Goal: Transaction & Acquisition: Purchase product/service

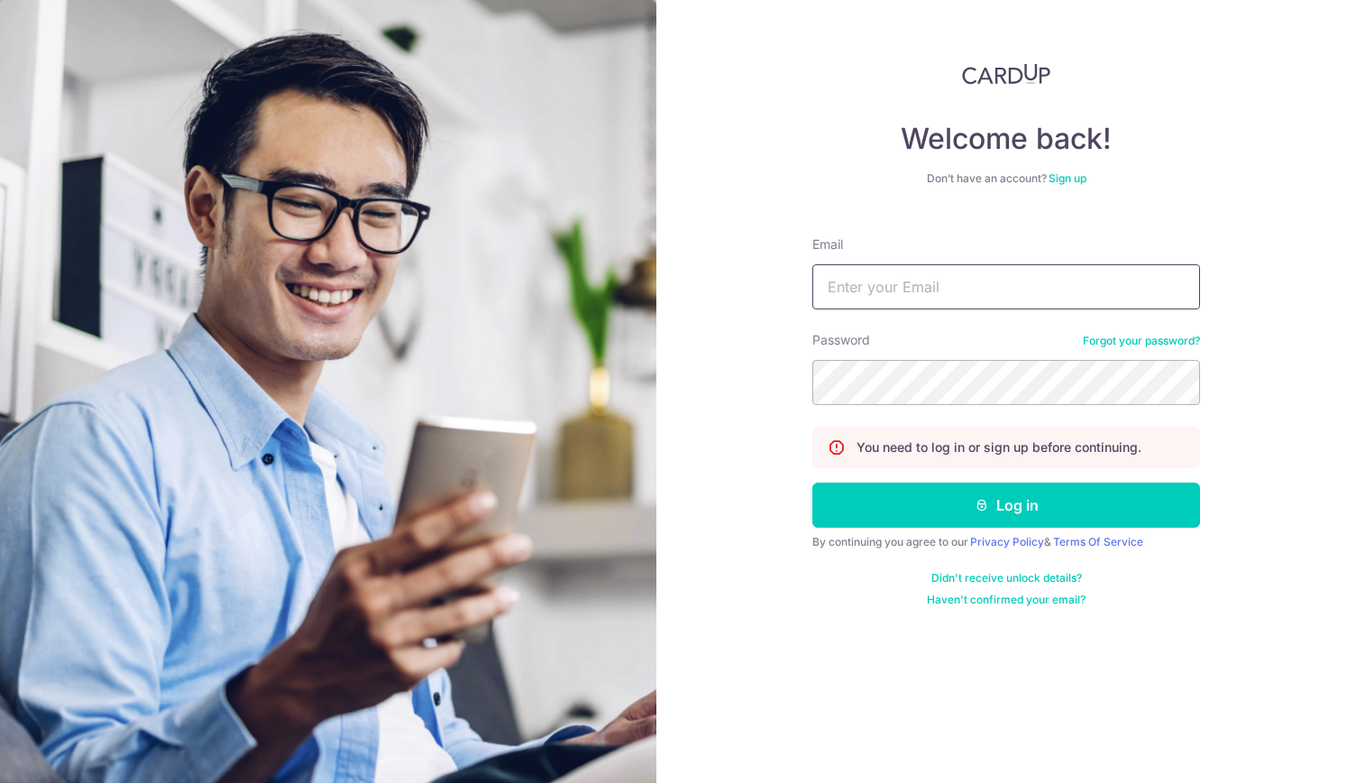
click at [848, 293] on input "Email" at bounding box center [1006, 286] width 388 height 45
type input "[EMAIL_ADDRESS][DOMAIN_NAME]"
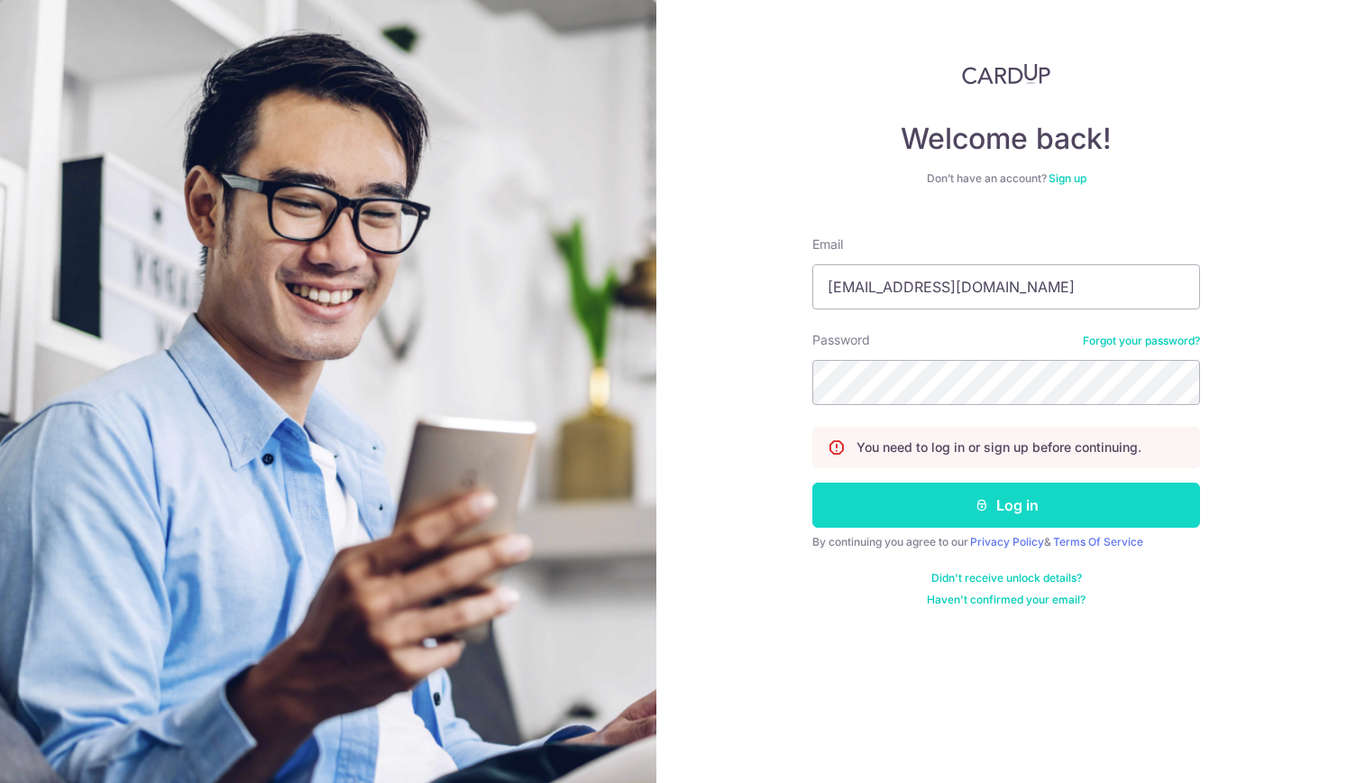
click at [1014, 500] on button "Log in" at bounding box center [1006, 504] width 388 height 45
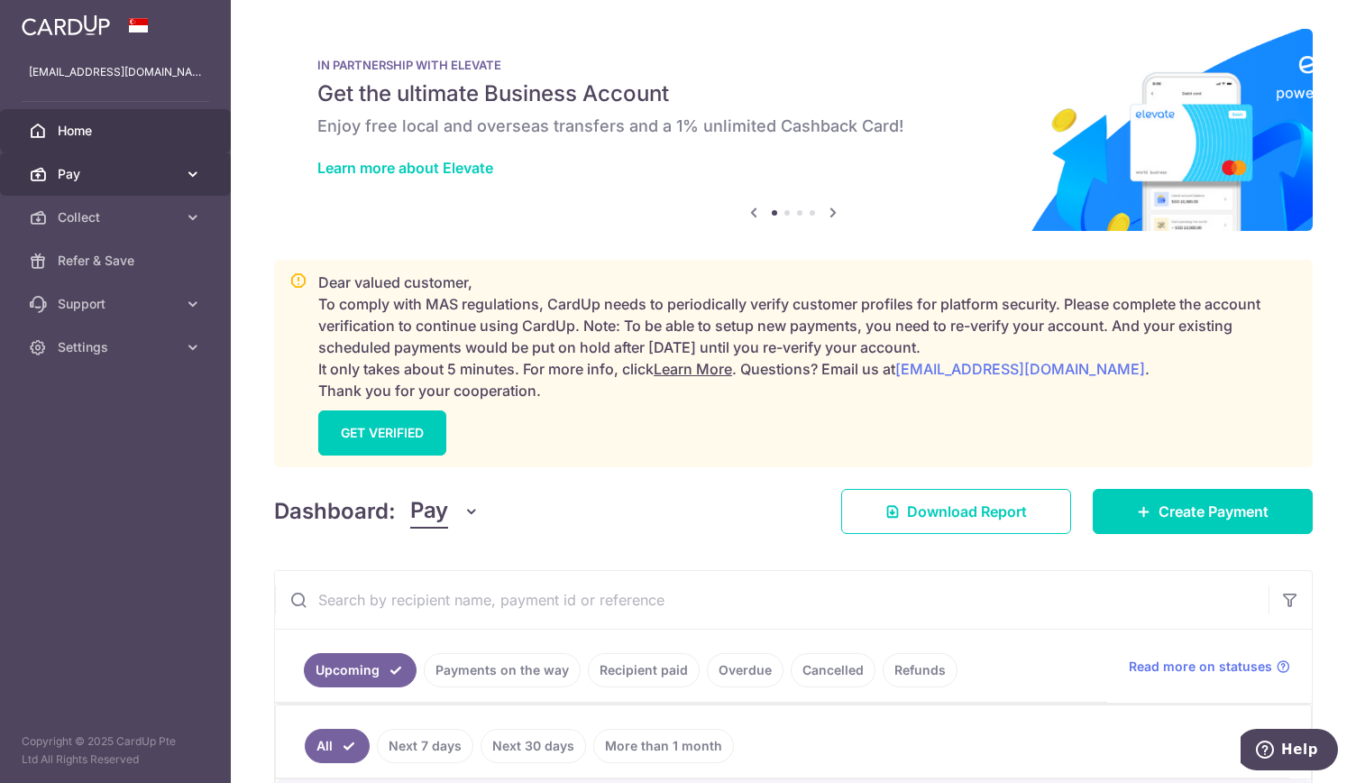
click at [136, 171] on body "pclim289@gmail.com Home Pay Payments Recipients Invoices Cards Collect Dashboar…" at bounding box center [678, 391] width 1356 height 783
click at [101, 174] on span "Pay" at bounding box center [117, 174] width 119 height 18
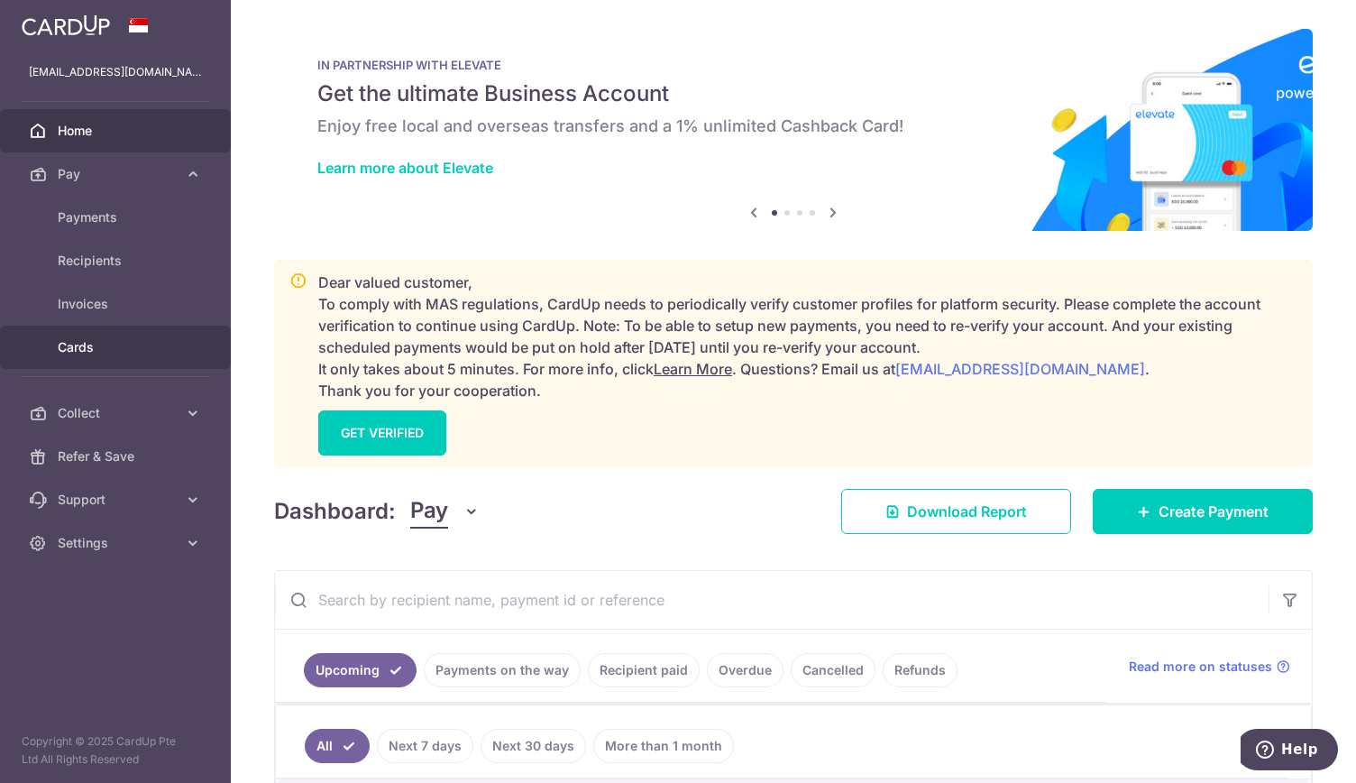
click at [122, 340] on span "Cards" at bounding box center [117, 347] width 119 height 18
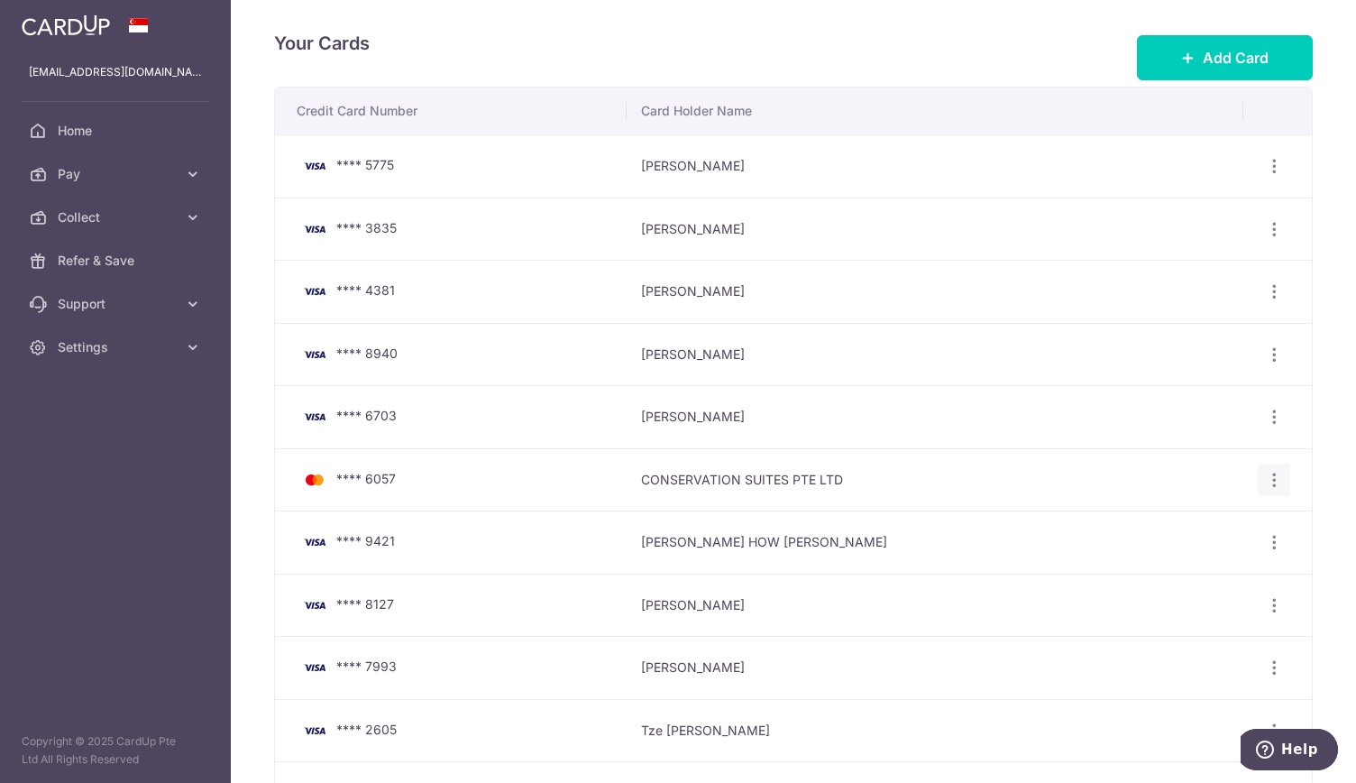
click at [1266, 480] on icon "button" at bounding box center [1274, 480] width 19 height 19
click at [1160, 574] on span "Delete" at bounding box center [1213, 573] width 123 height 22
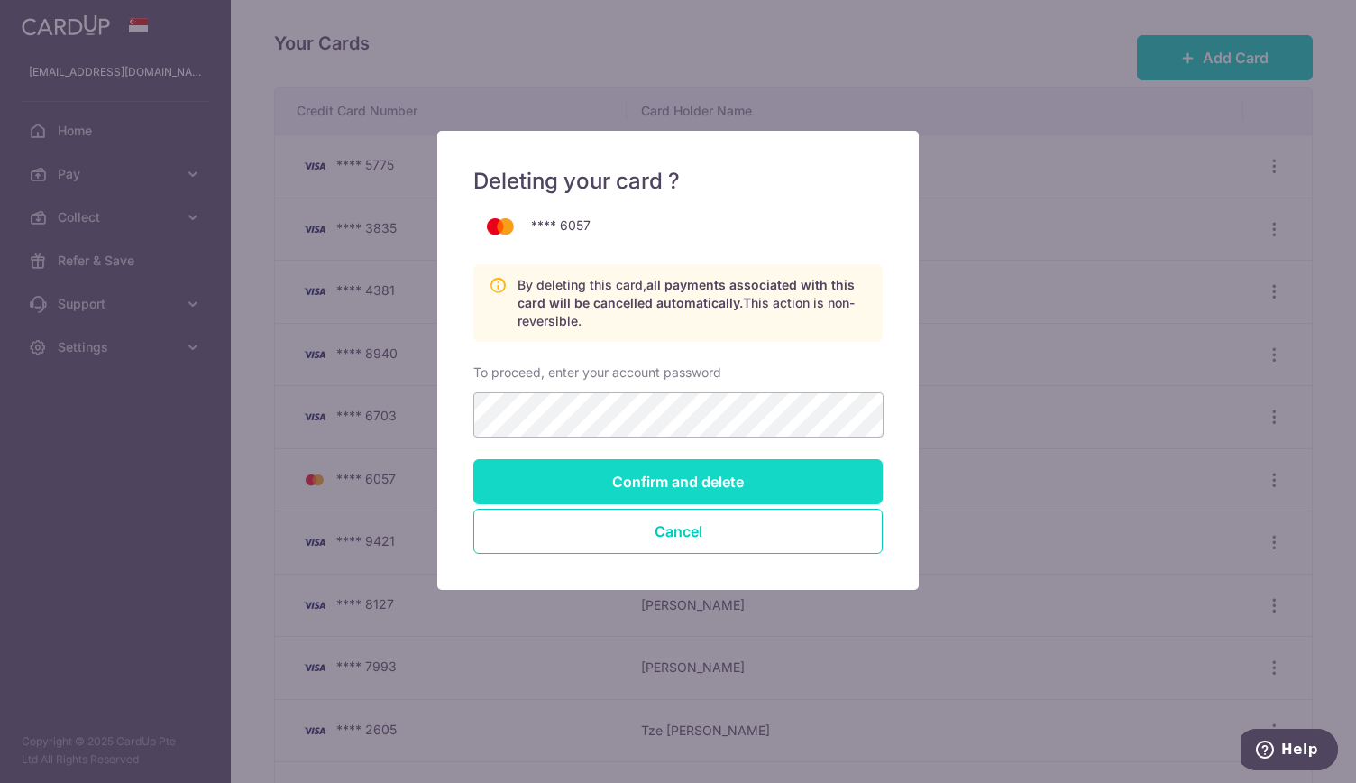
click at [668, 483] on input "Confirm and delete" at bounding box center [677, 481] width 409 height 45
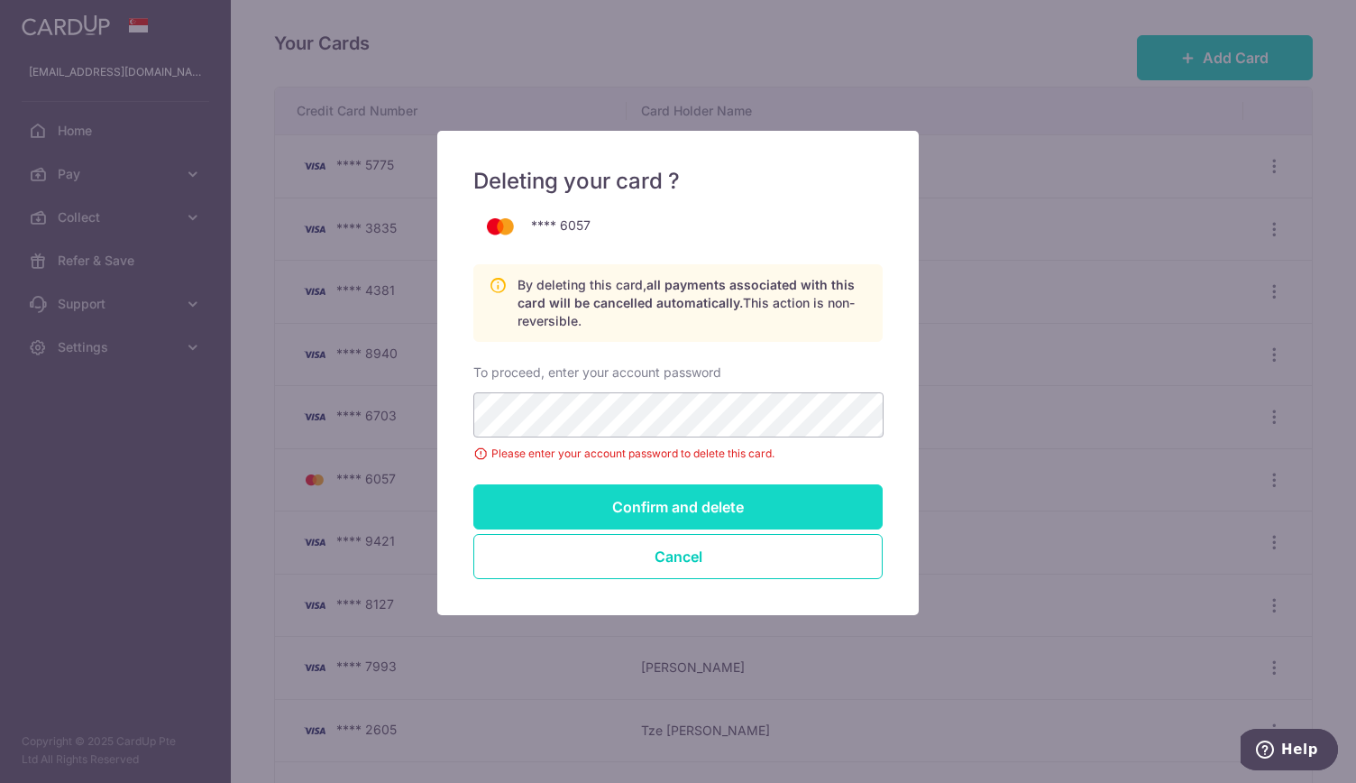
click at [688, 502] on input "Confirm and delete" at bounding box center [677, 506] width 409 height 45
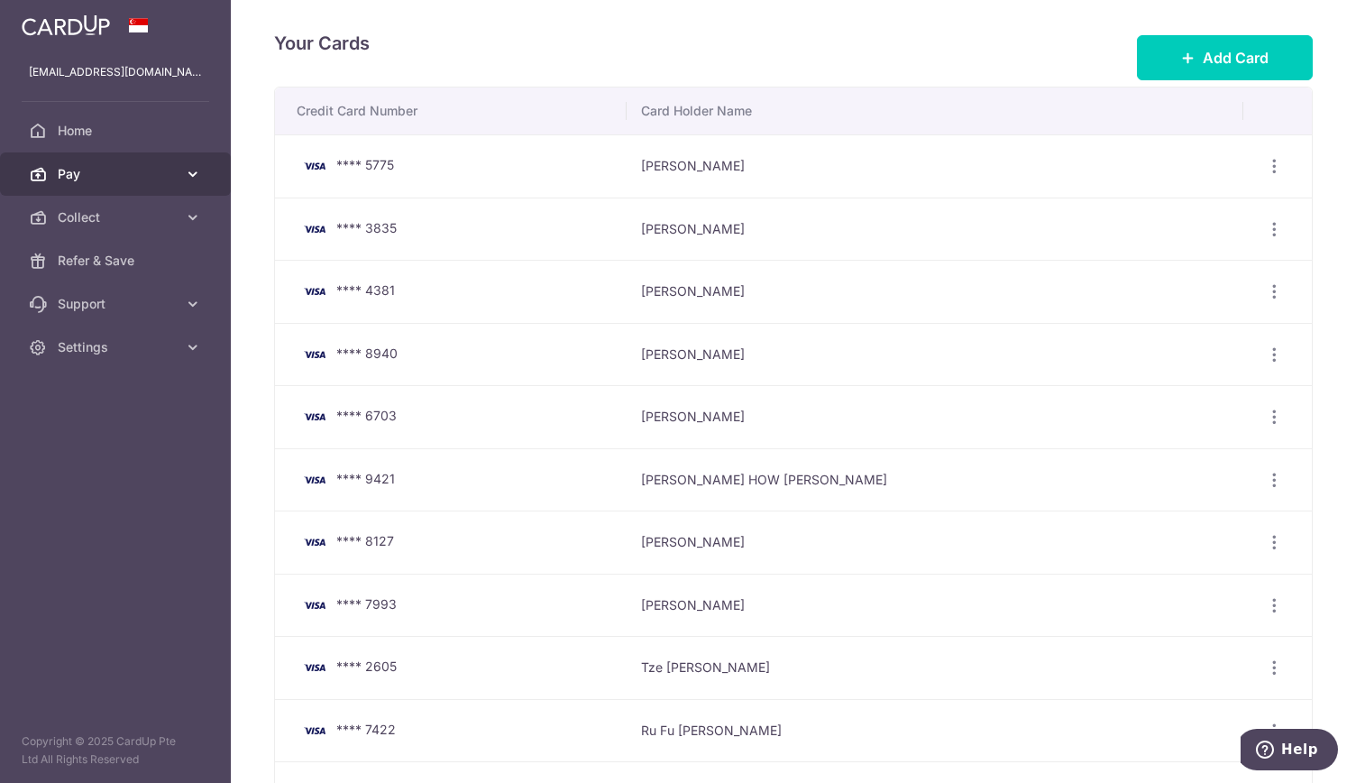
click at [97, 176] on span "Pay" at bounding box center [117, 174] width 119 height 18
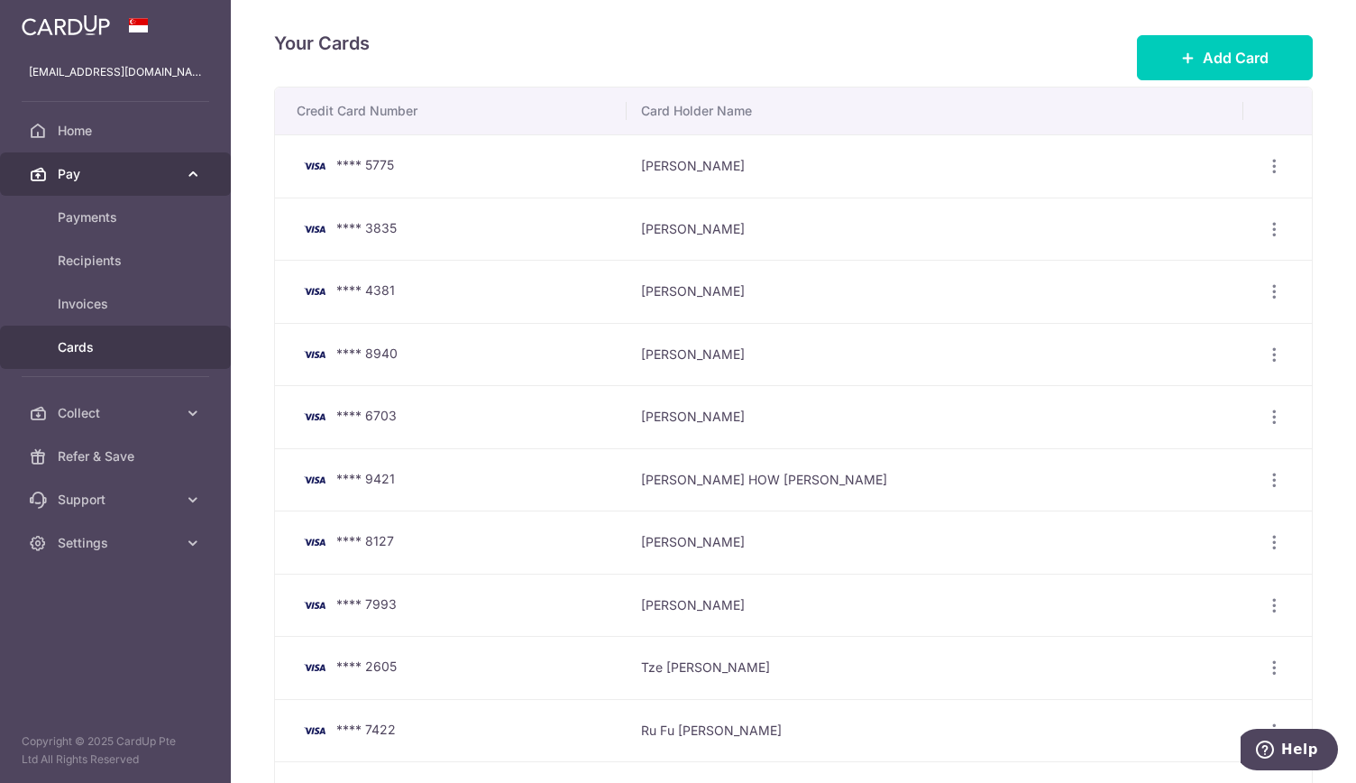
click at [97, 174] on span "Pay" at bounding box center [117, 174] width 119 height 18
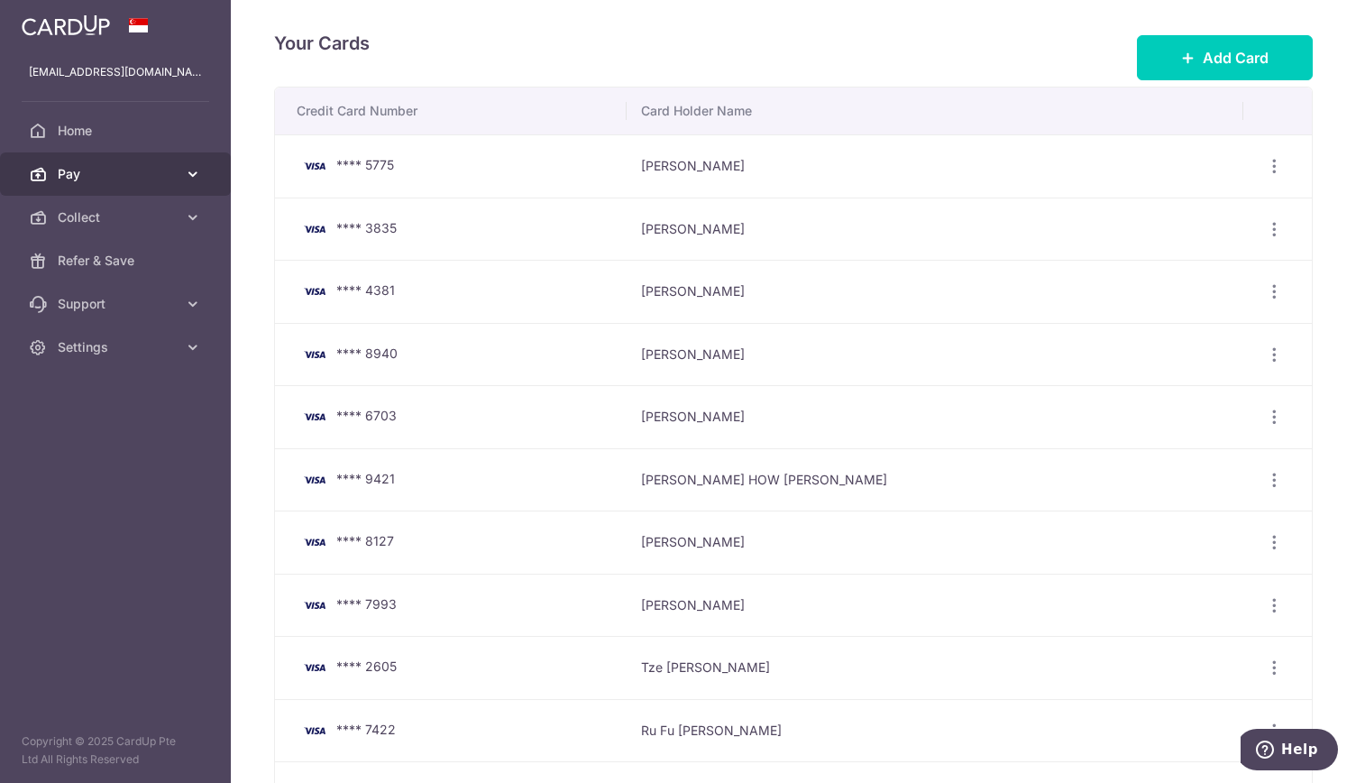
click at [97, 175] on span "Pay" at bounding box center [117, 174] width 119 height 18
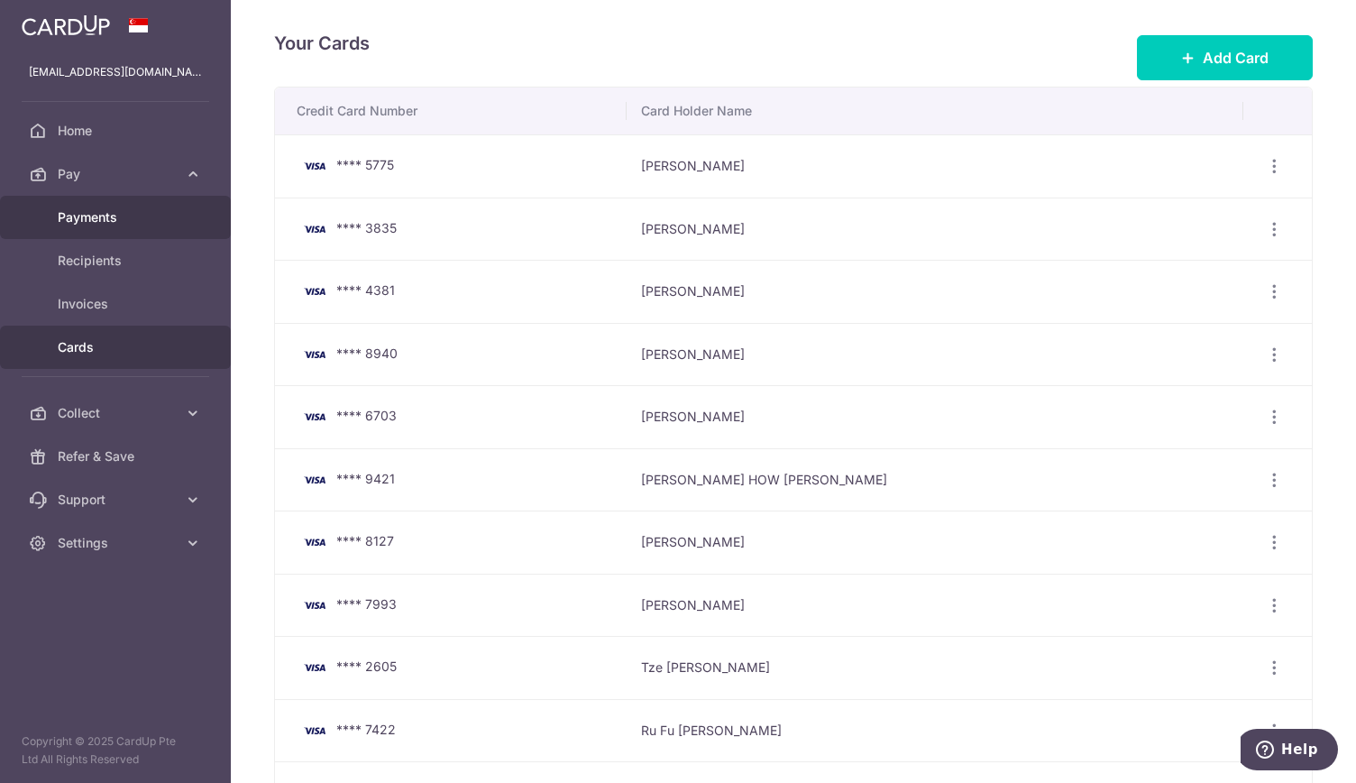
click at [99, 214] on span "Payments" at bounding box center [117, 217] width 119 height 18
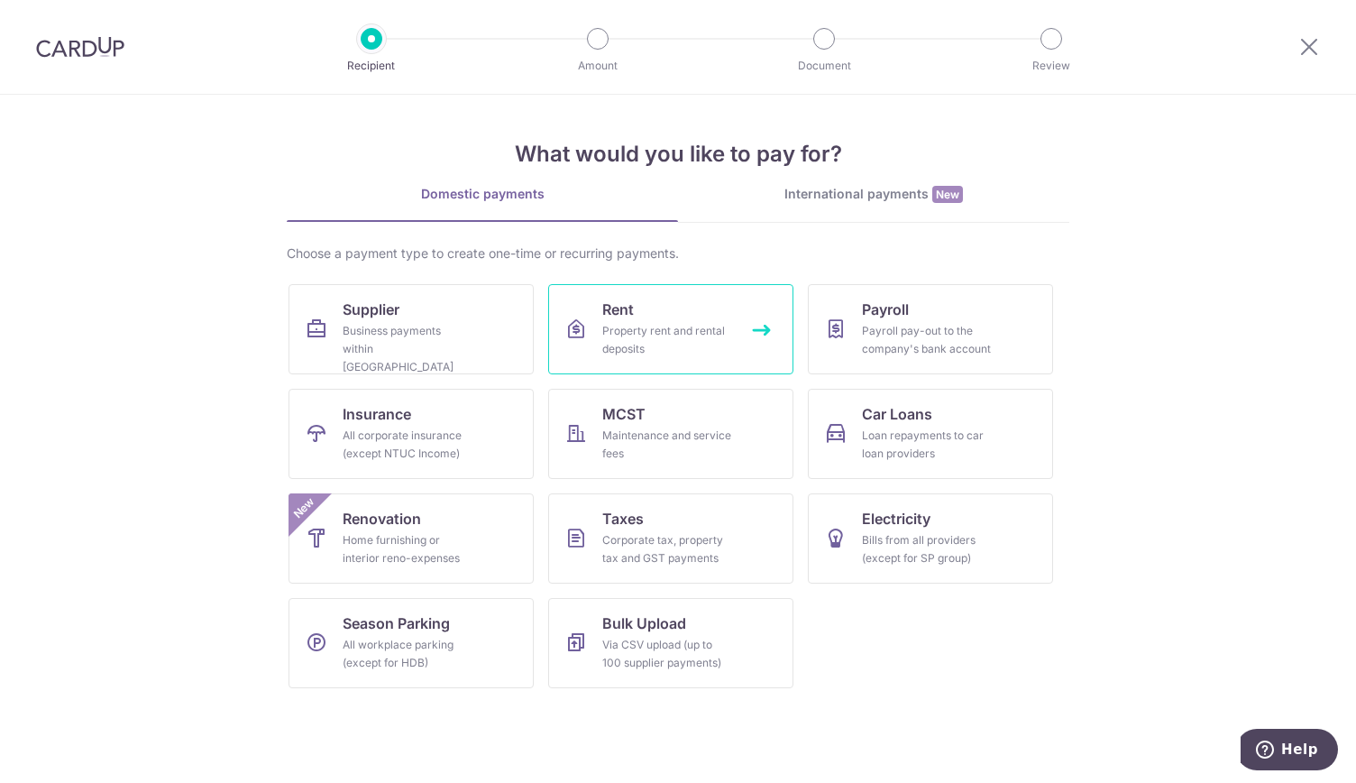
click at [637, 325] on div "Property rent and rental deposits" at bounding box center [667, 340] width 130 height 36
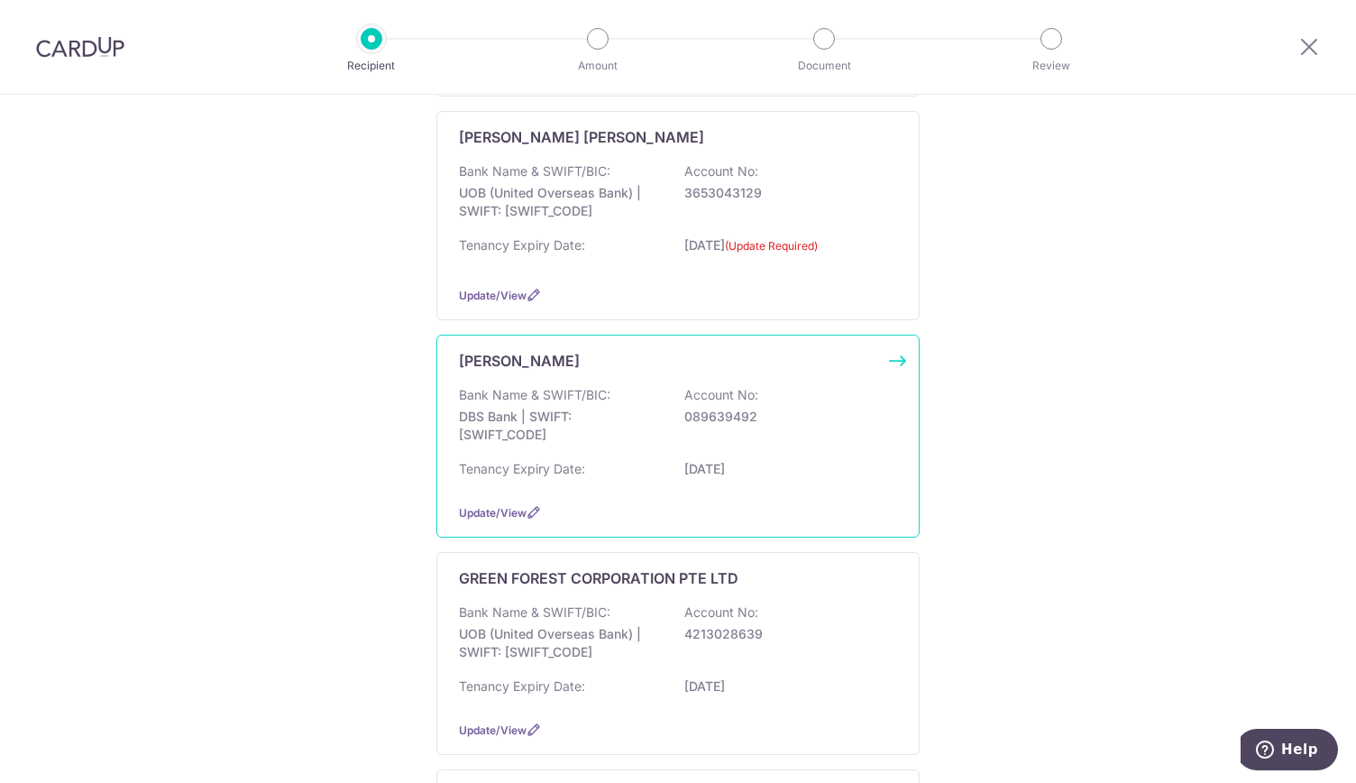
scroll to position [1172, 0]
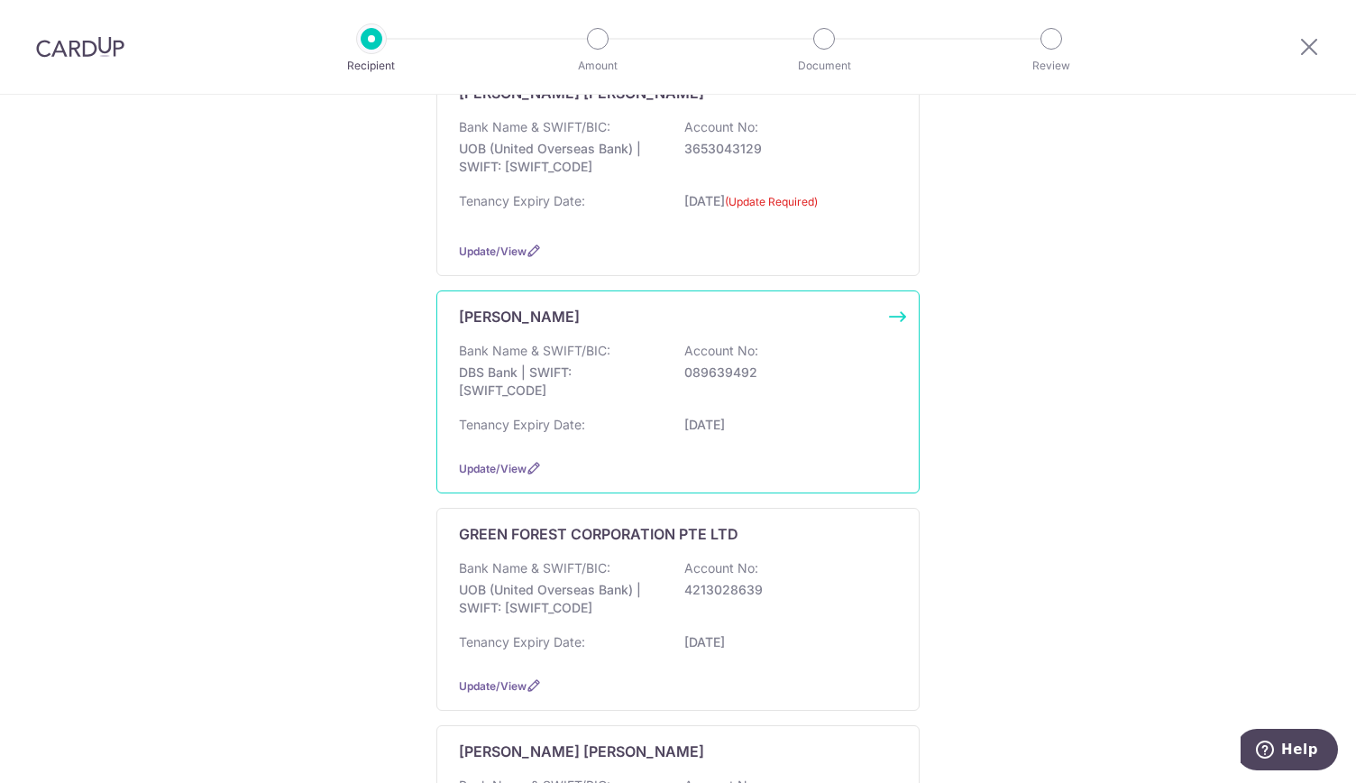
click at [523, 363] on p "DBS Bank | SWIFT: [SWIFT_CODE]" at bounding box center [560, 381] width 202 height 36
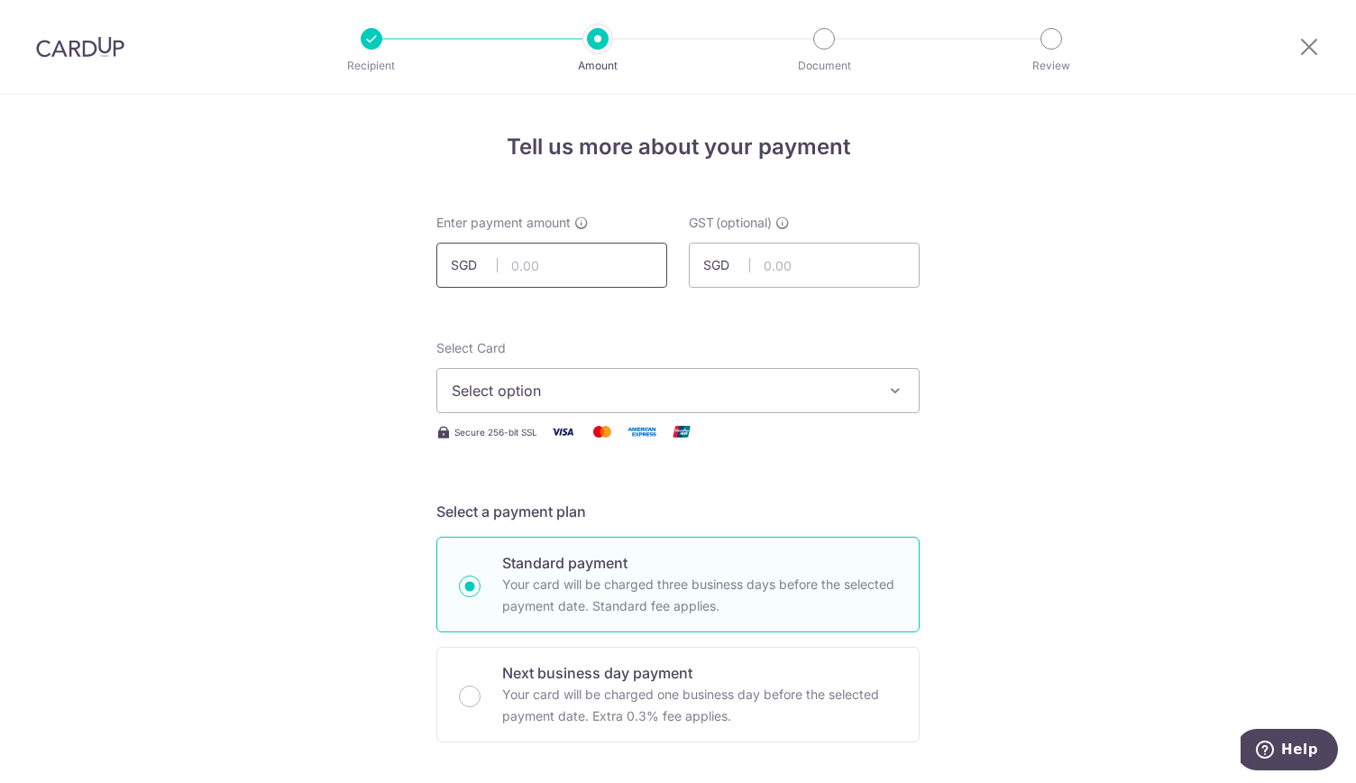
click at [521, 264] on input "text" at bounding box center [551, 265] width 231 height 45
type input "47,079.40"
click at [476, 388] on span "Select option" at bounding box center [662, 391] width 420 height 22
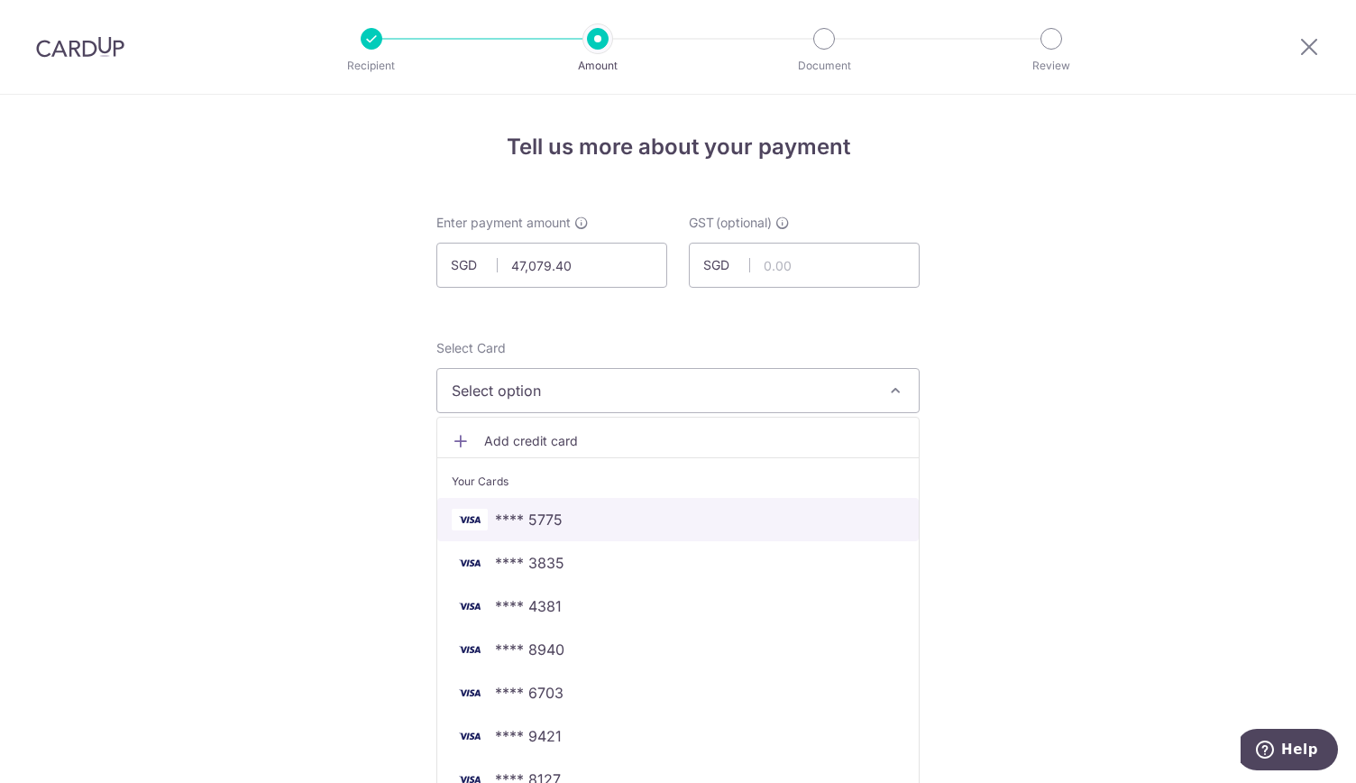
click at [567, 523] on span "**** 5775" at bounding box center [678, 520] width 453 height 22
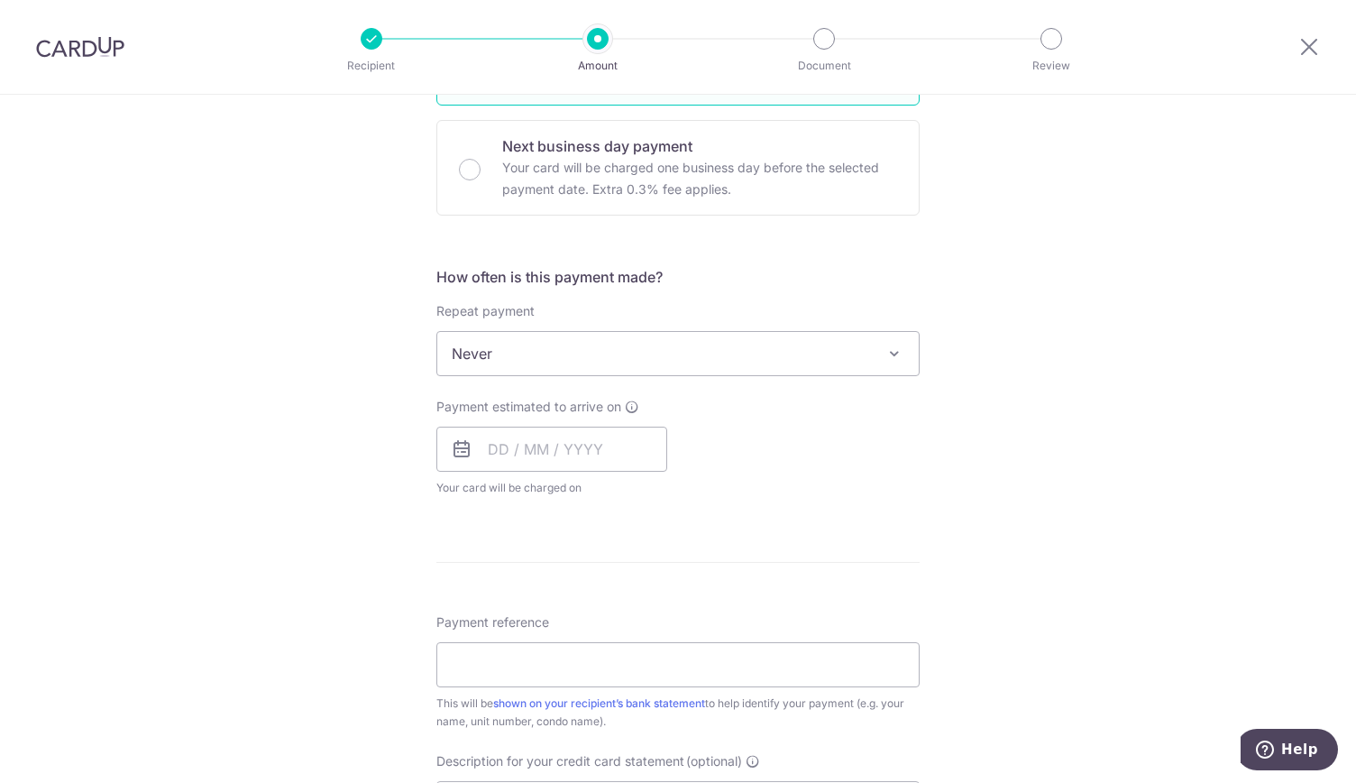
scroll to position [541, 0]
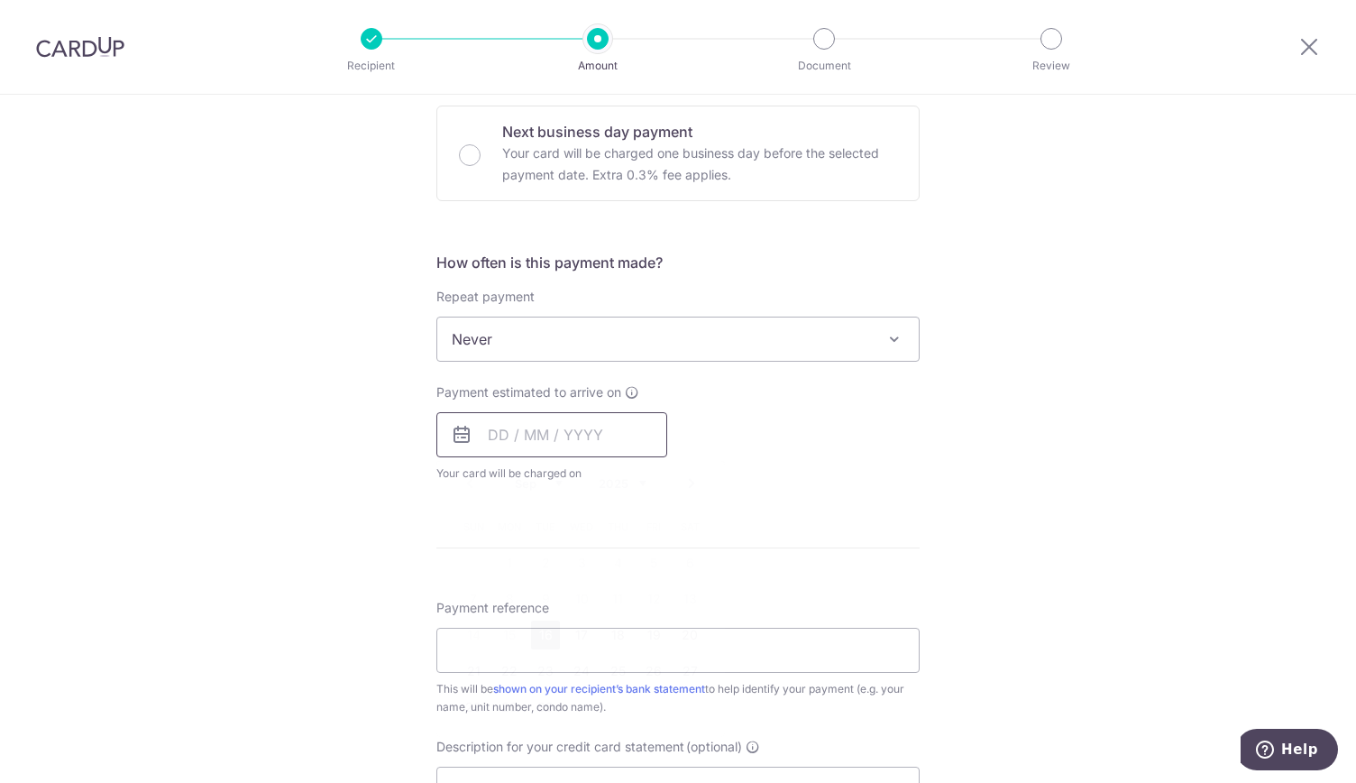
click at [518, 432] on input "text" at bounding box center [551, 434] width 231 height 45
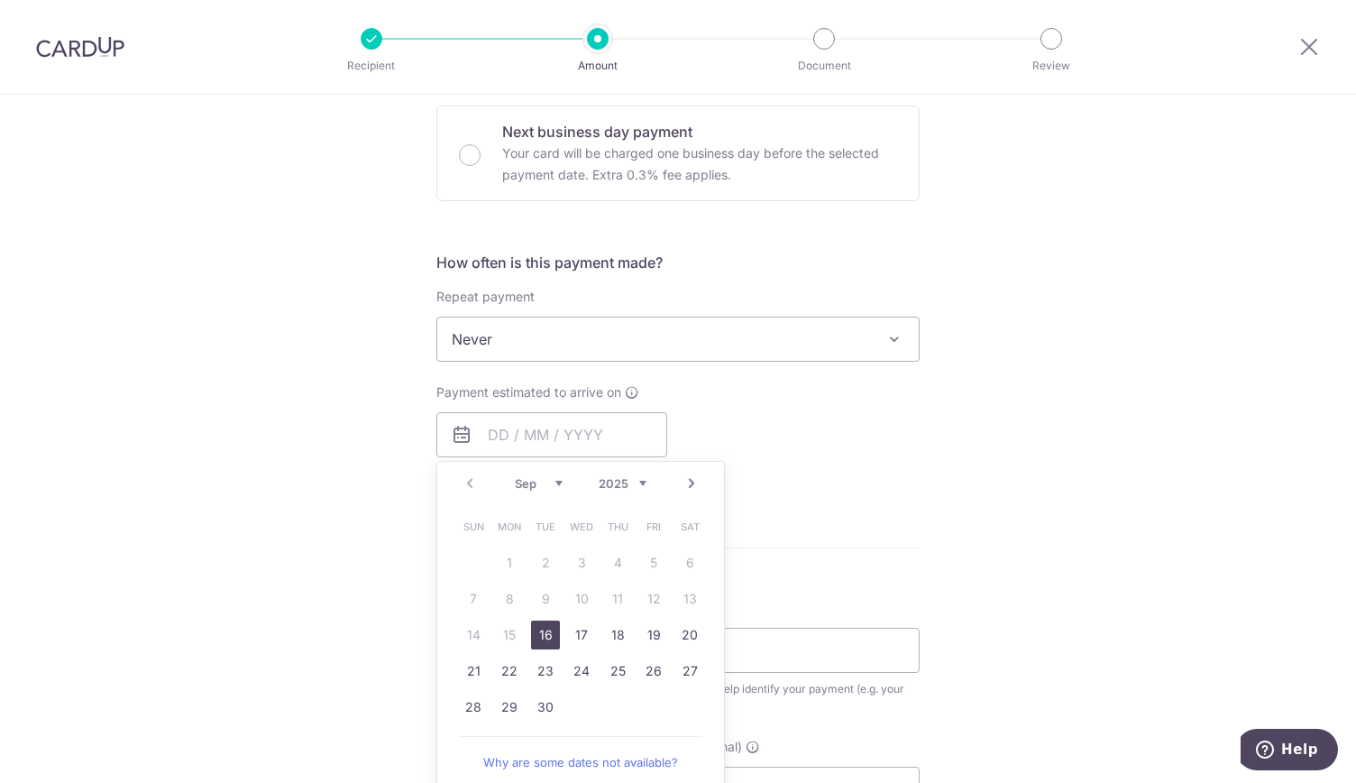
click at [537, 626] on link "16" at bounding box center [545, 634] width 29 height 29
type input "16/09/2025"
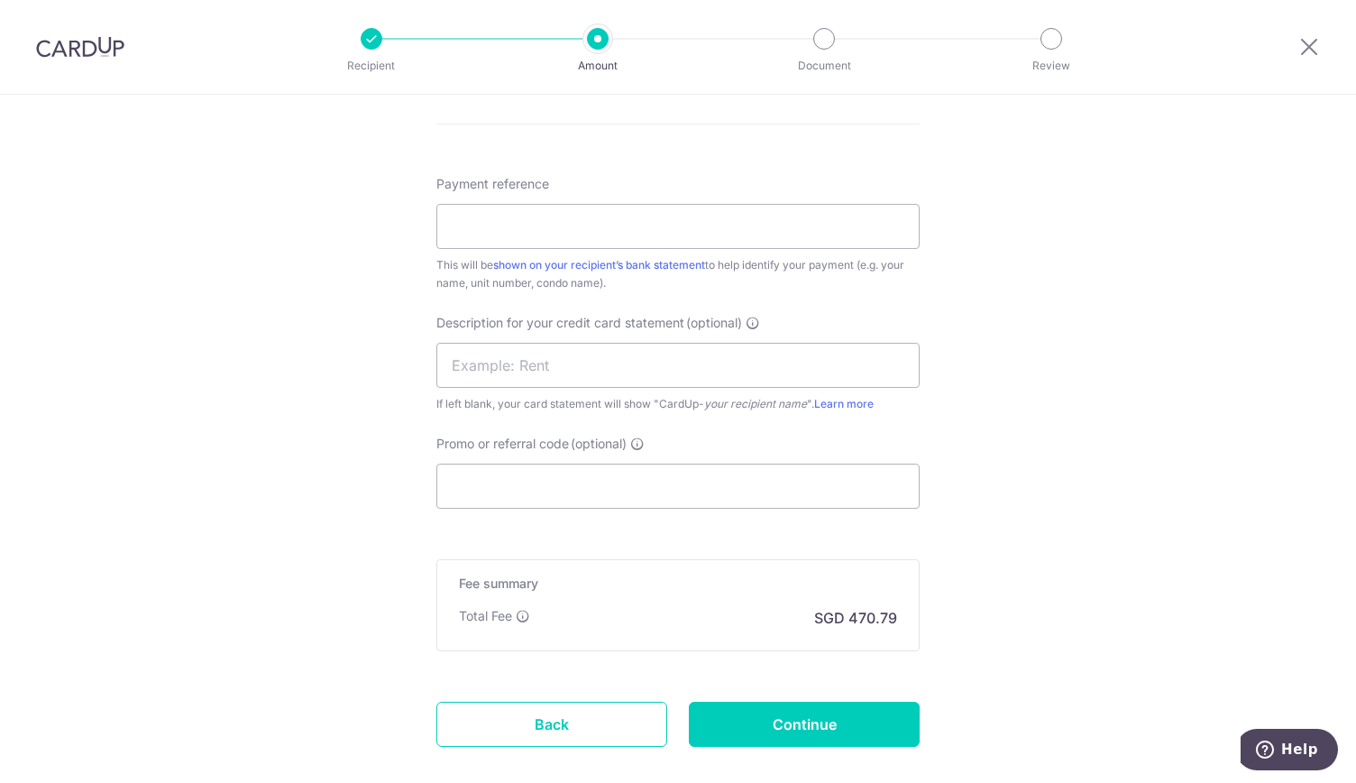
scroll to position [1082, 0]
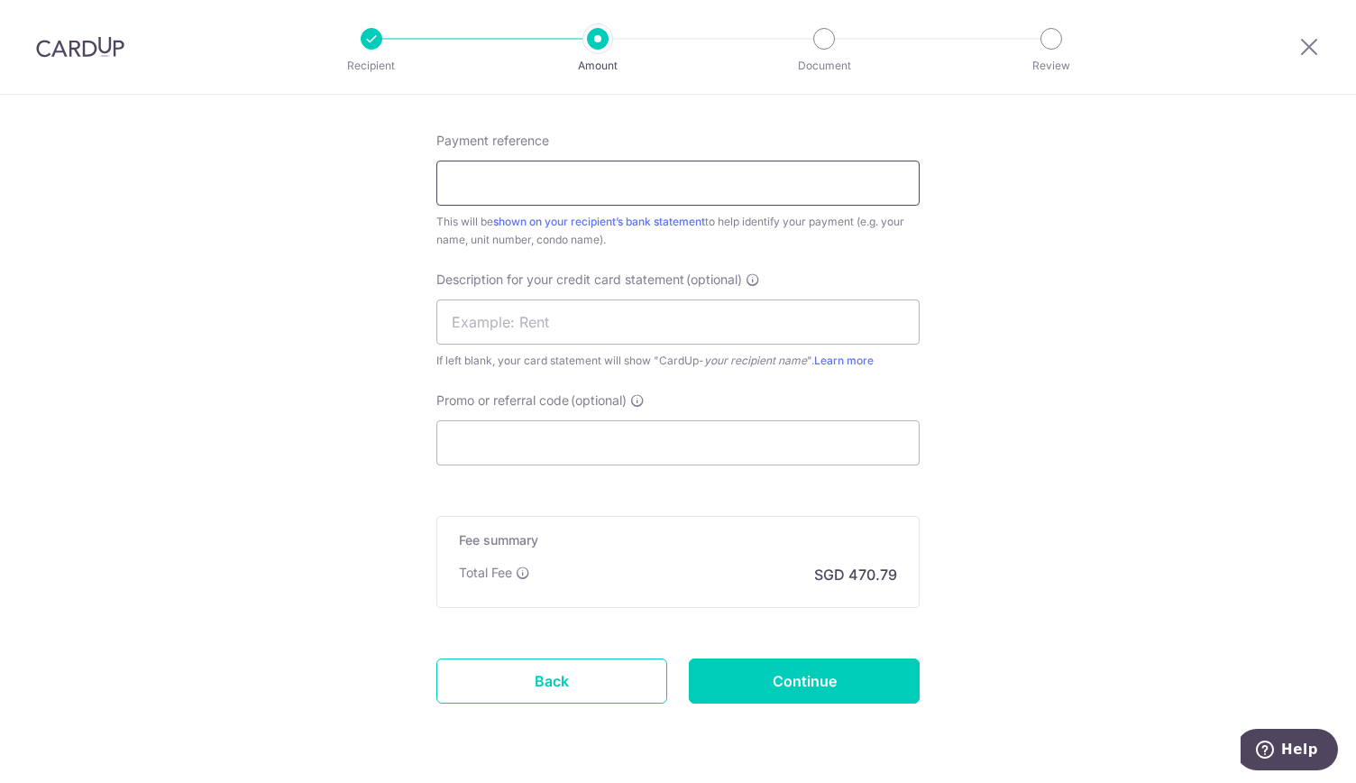
click at [469, 186] on input "Payment reference" at bounding box center [677, 182] width 483 height 45
type input "rent sep 25"
click at [467, 320] on input "text" at bounding box center [677, 321] width 483 height 45
click at [501, 322] on input "rent sep25" at bounding box center [677, 321] width 483 height 45
type input "rent sep 25"
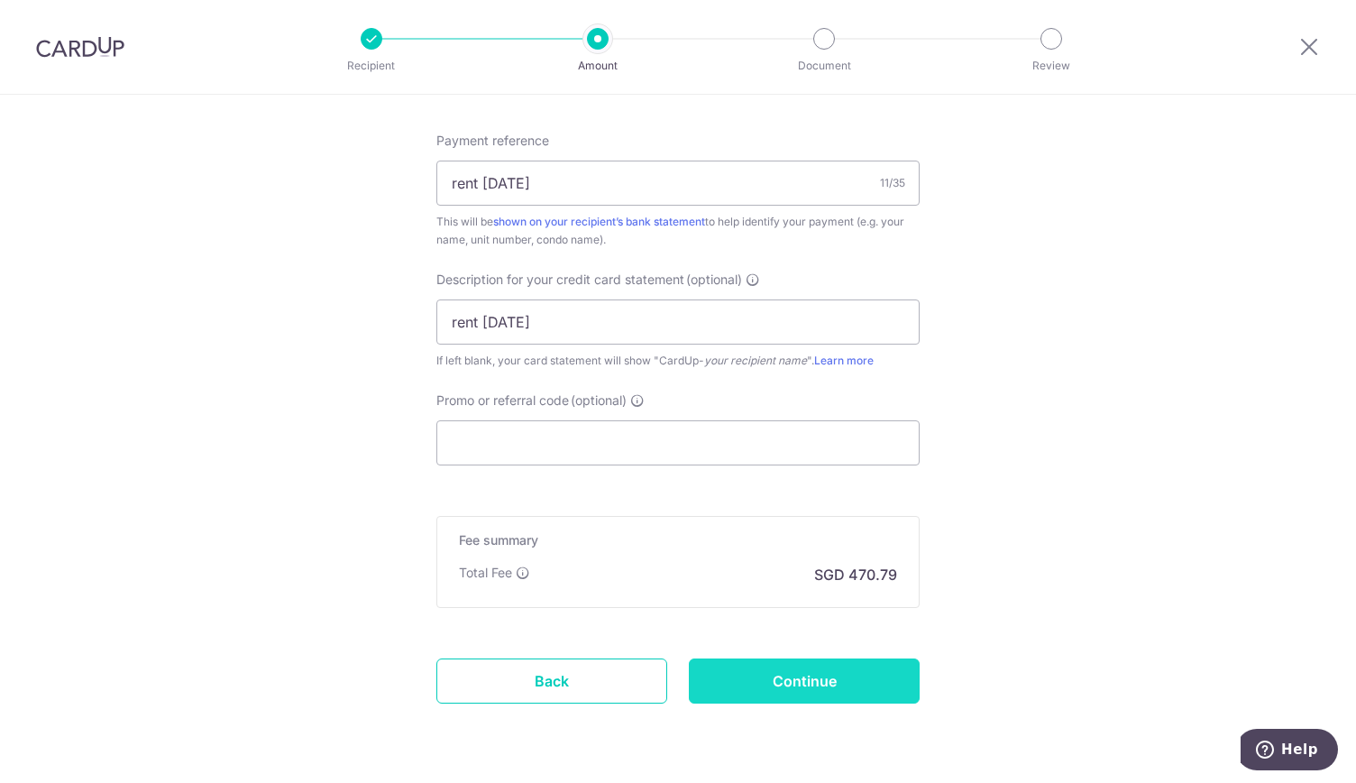
click at [819, 678] on input "Continue" at bounding box center [804, 680] width 231 height 45
type input "Create Schedule"
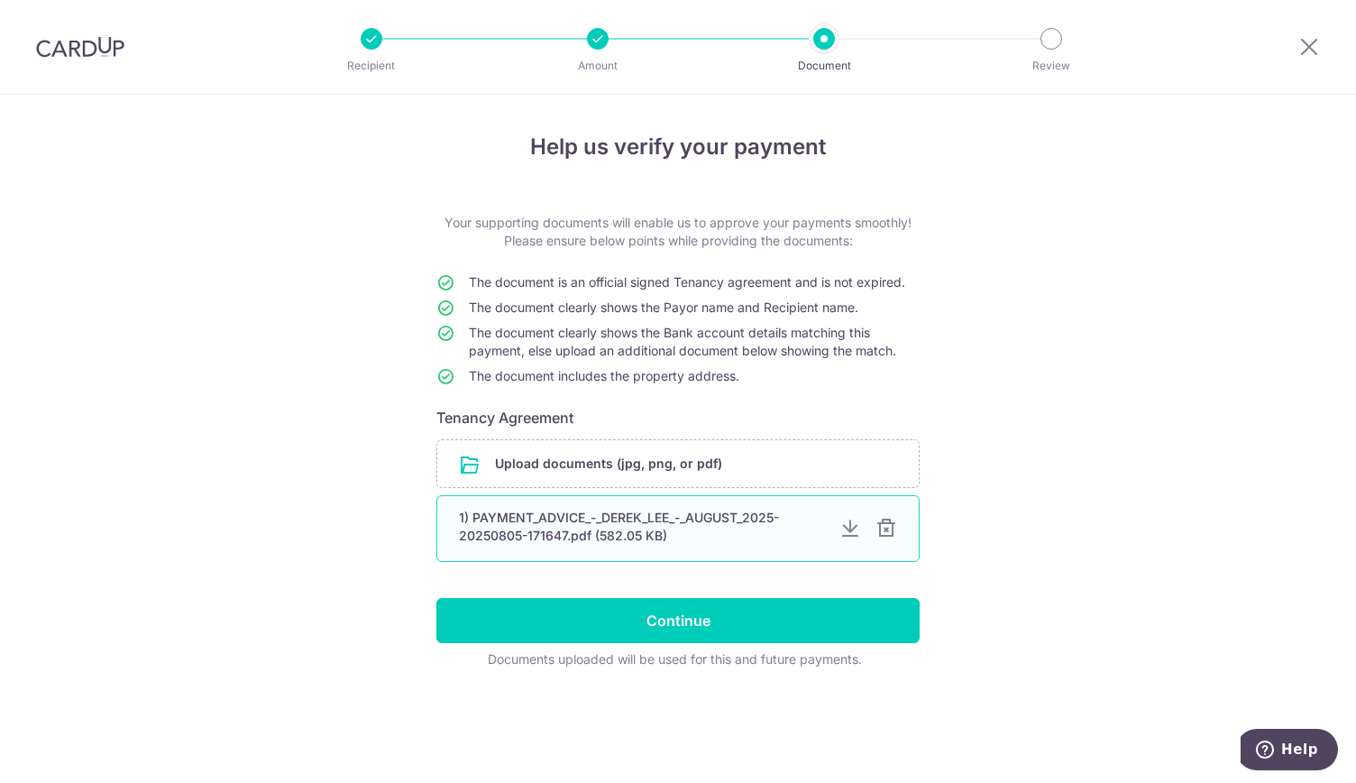
click at [889, 524] on div at bounding box center [886, 529] width 22 height 22
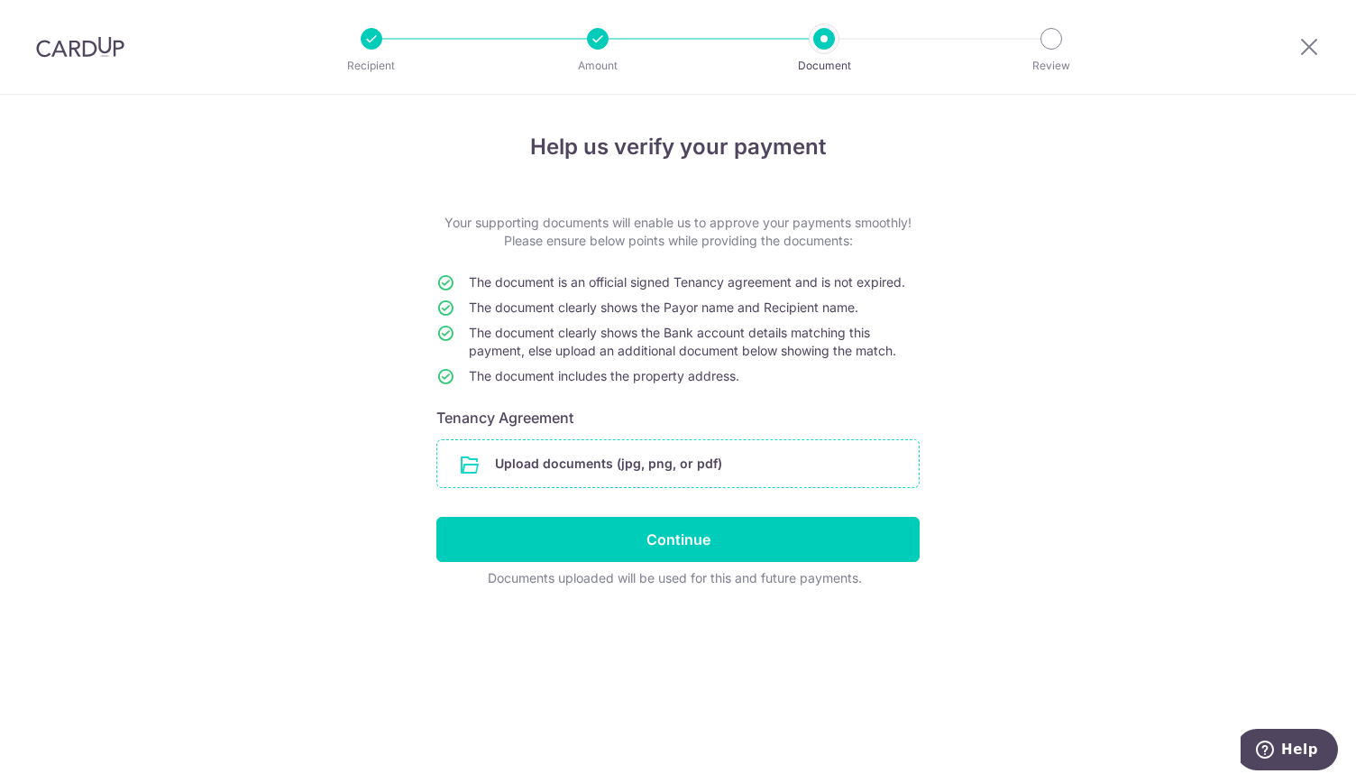
click at [592, 456] on input "file" at bounding box center [677, 463] width 481 height 47
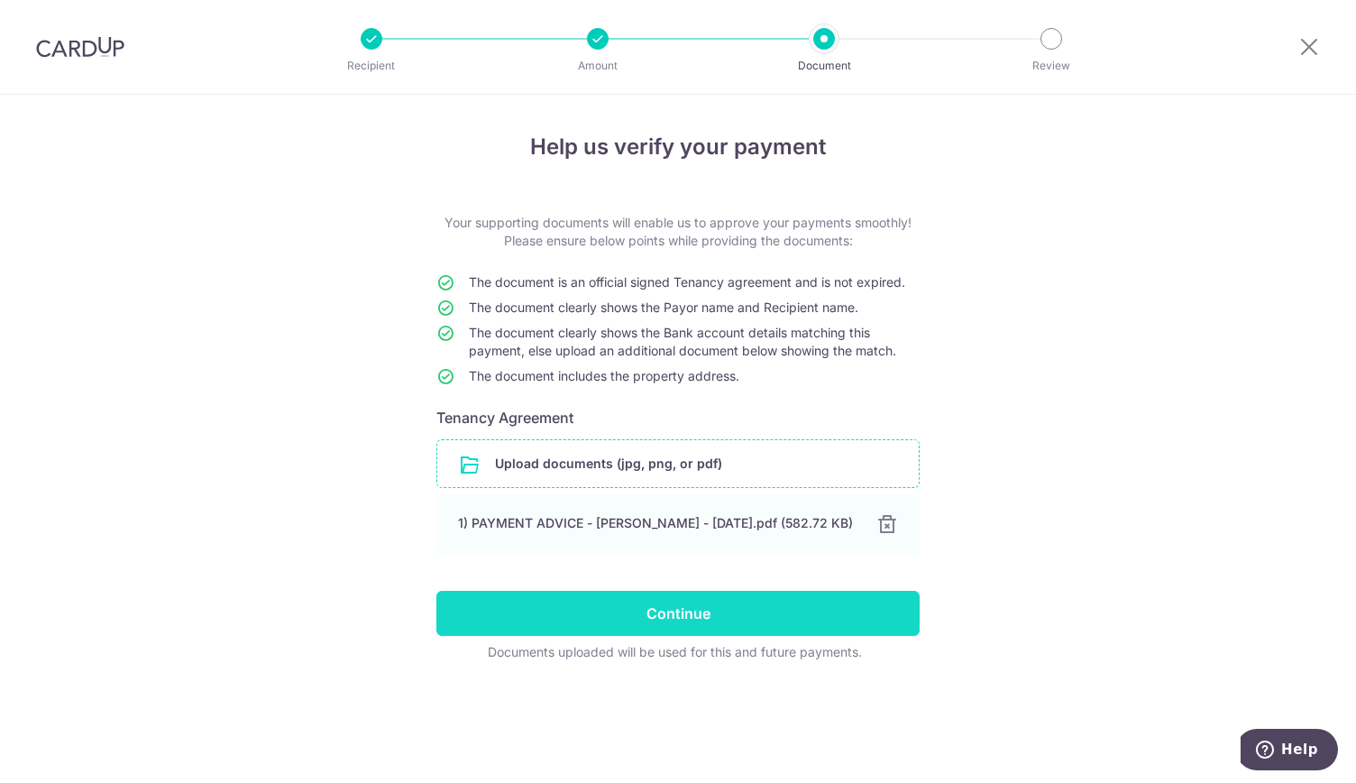
click at [689, 620] on input "Continue" at bounding box center [677, 613] width 483 height 45
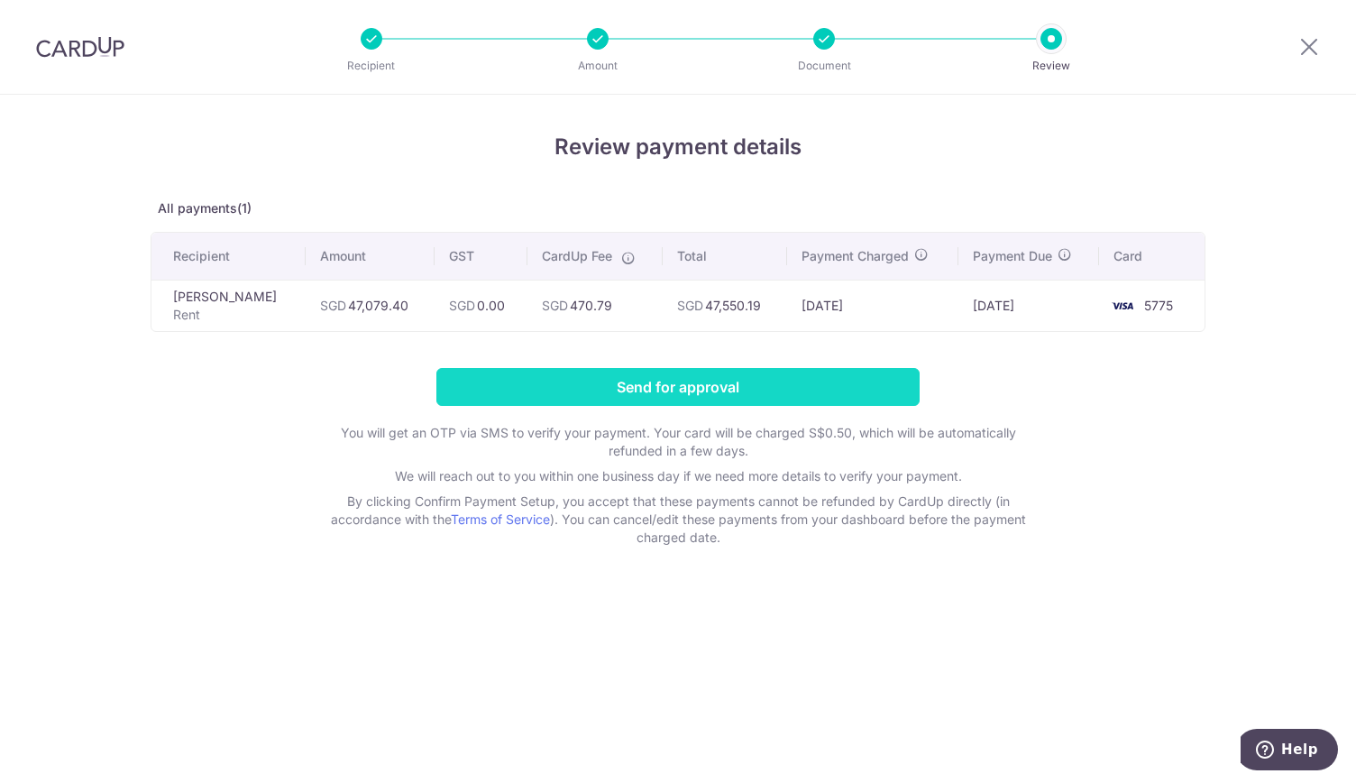
click at [724, 389] on input "Send for approval" at bounding box center [677, 387] width 483 height 38
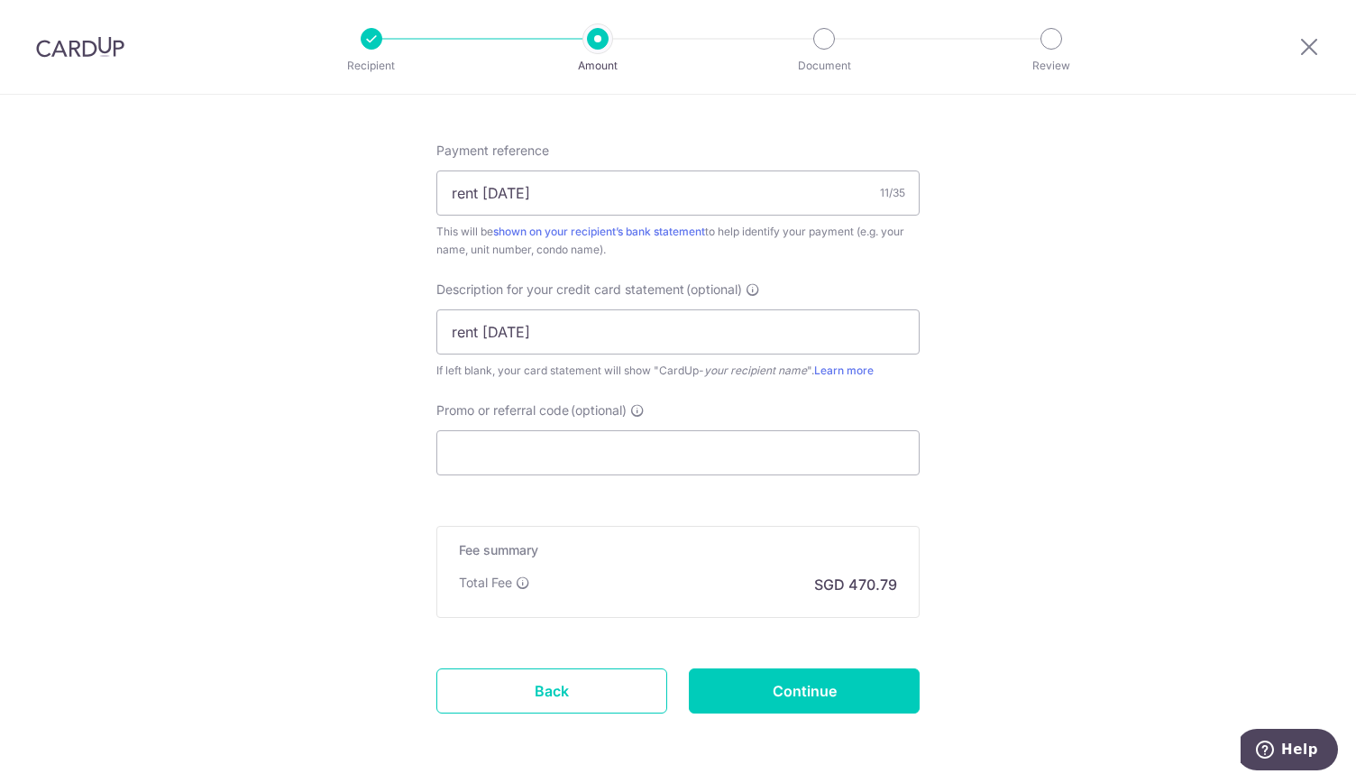
scroll to position [1206, 0]
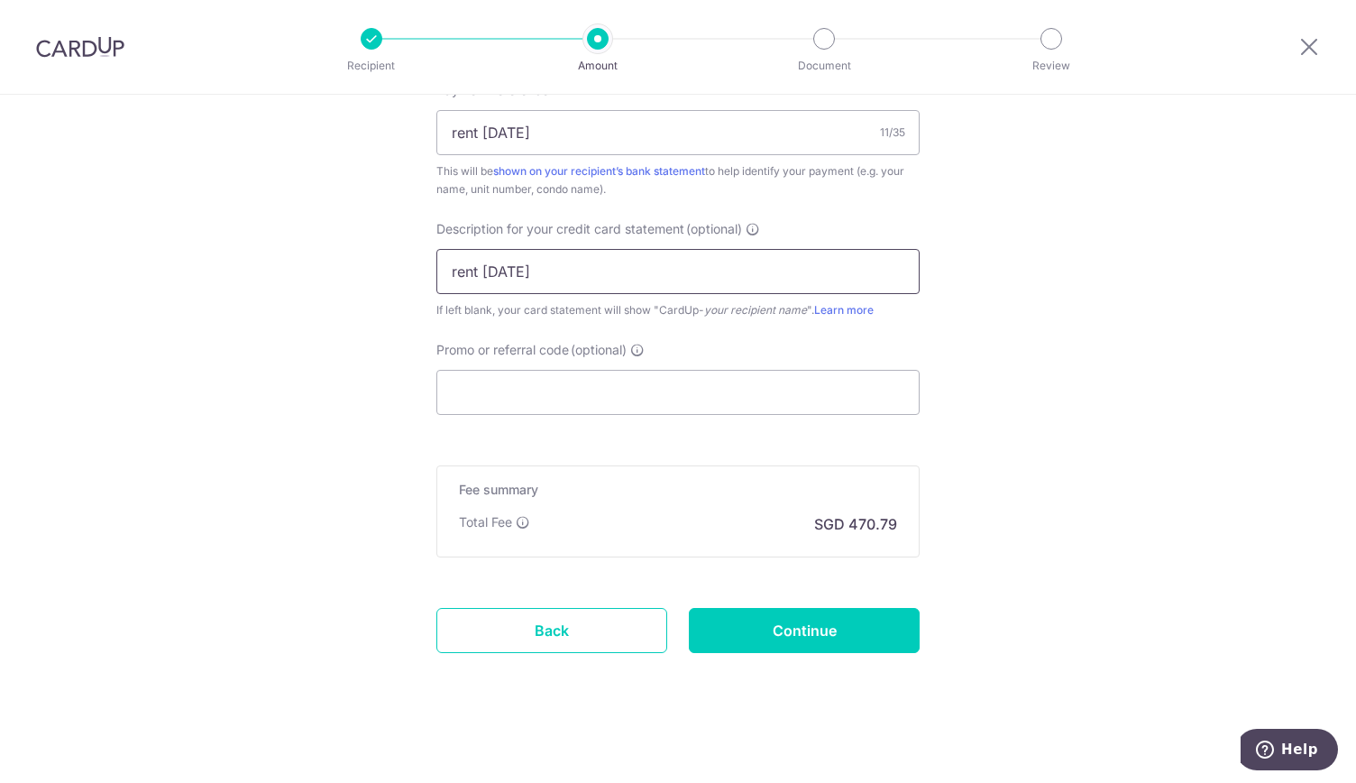
click at [821, 264] on input "rent [DATE]" at bounding box center [677, 271] width 483 height 45
click at [821, 264] on input "rent sep 25" at bounding box center [677, 271] width 483 height 45
click at [644, 518] on div "Total Fee SGD 470.79" at bounding box center [678, 524] width 438 height 22
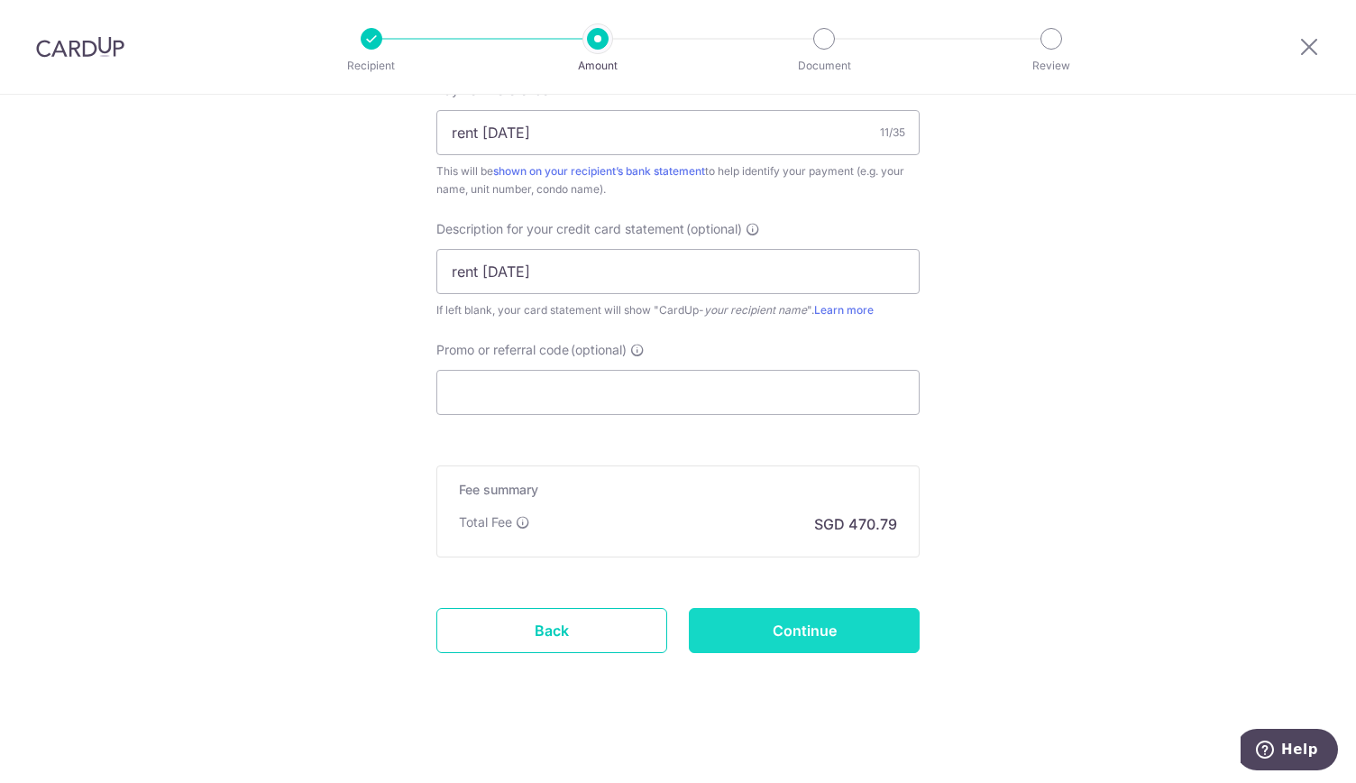
click at [846, 628] on input "Continue" at bounding box center [804, 630] width 231 height 45
type input "Update Schedule"
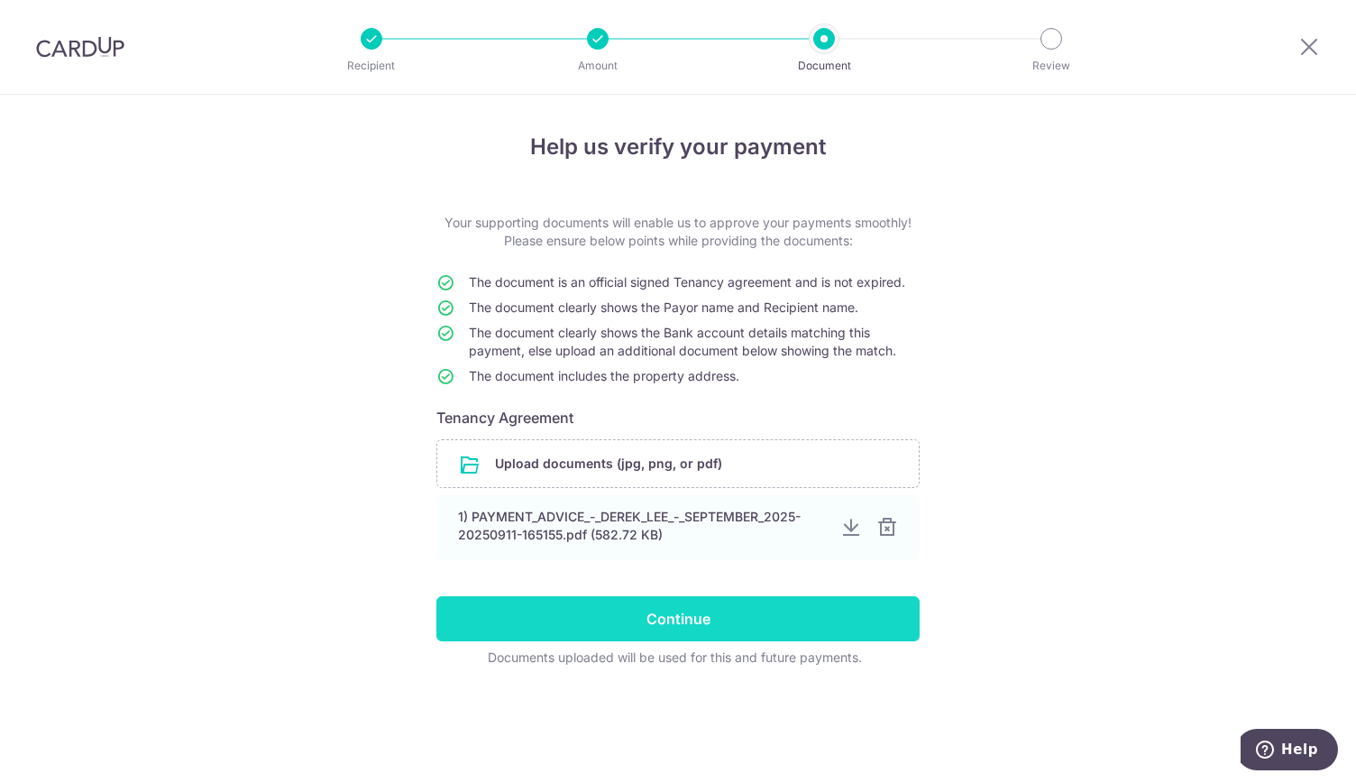
click at [735, 625] on input "Continue" at bounding box center [677, 618] width 483 height 45
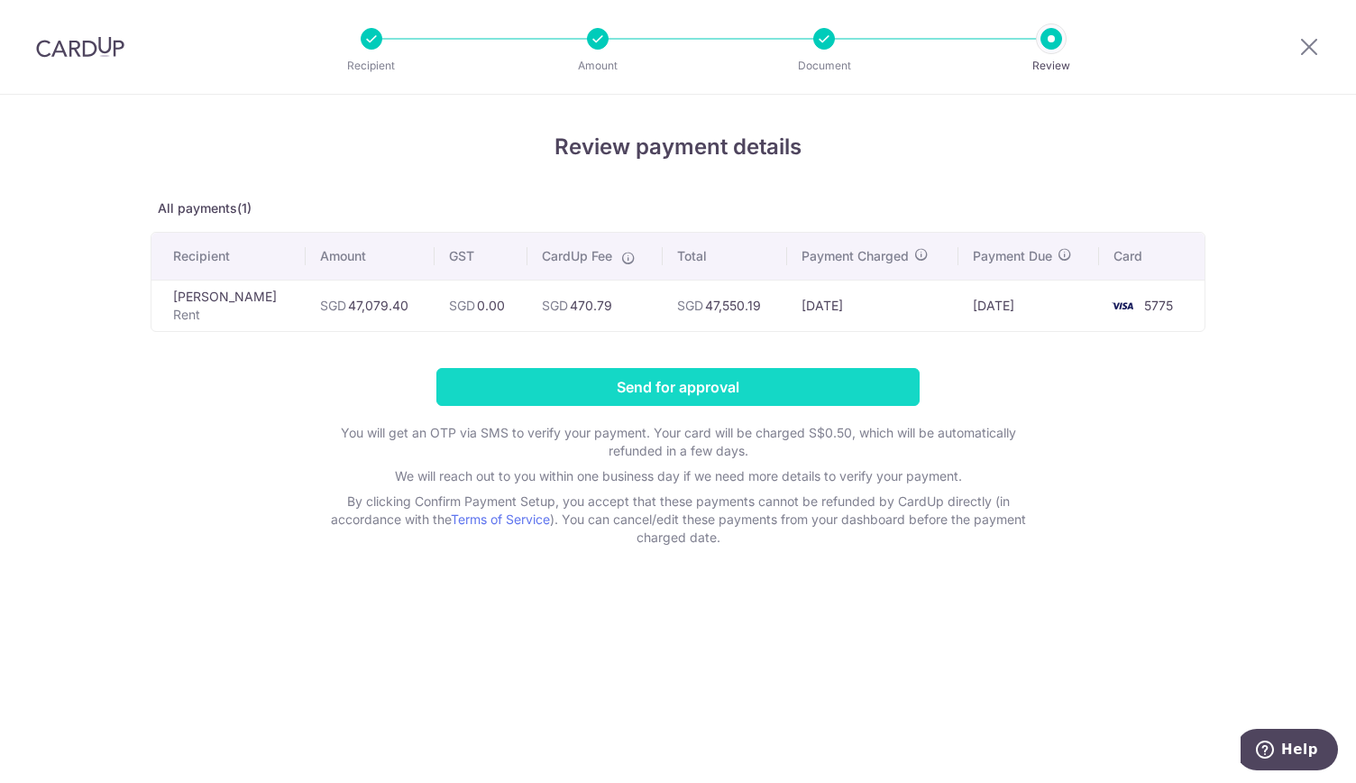
click at [756, 385] on input "Send for approval" at bounding box center [677, 387] width 483 height 38
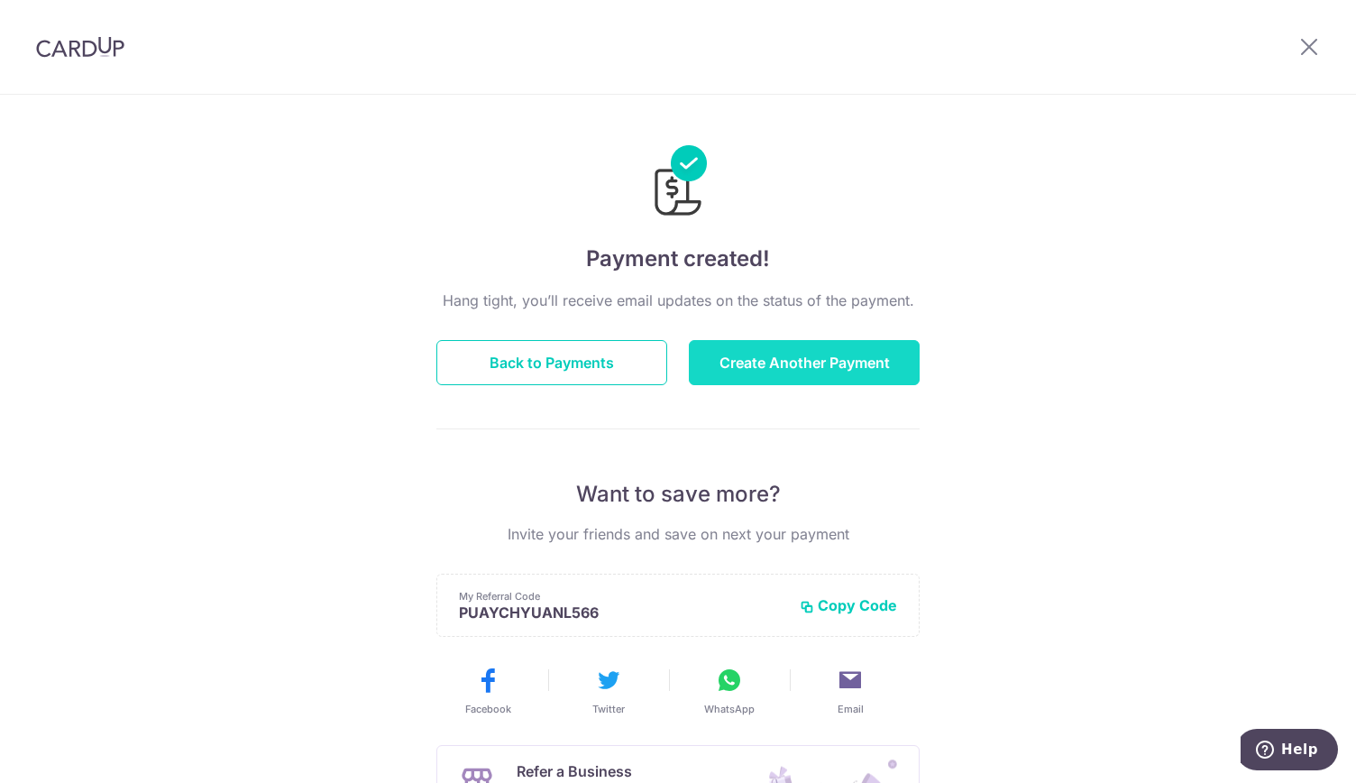
click at [774, 359] on button "Create Another Payment" at bounding box center [804, 362] width 231 height 45
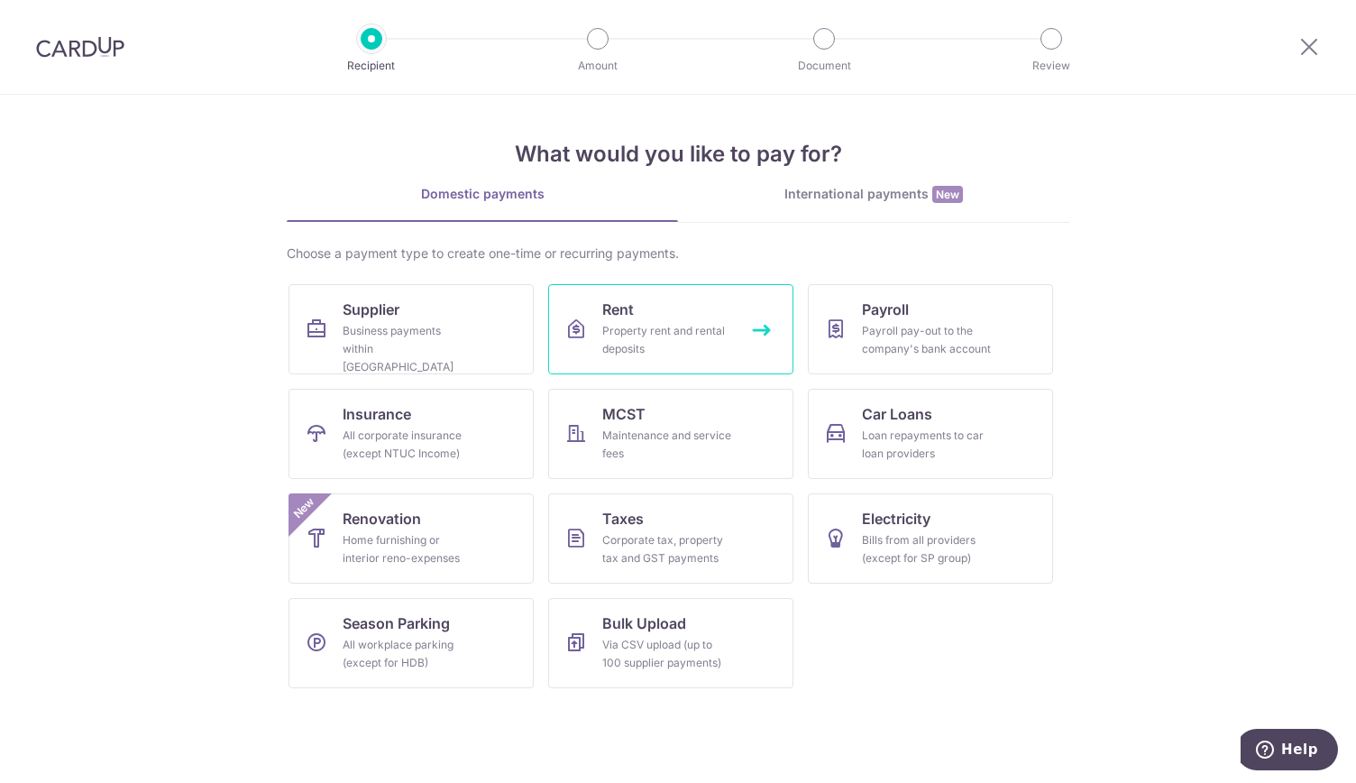
click at [666, 323] on div "Property rent and rental deposits" at bounding box center [667, 340] width 130 height 36
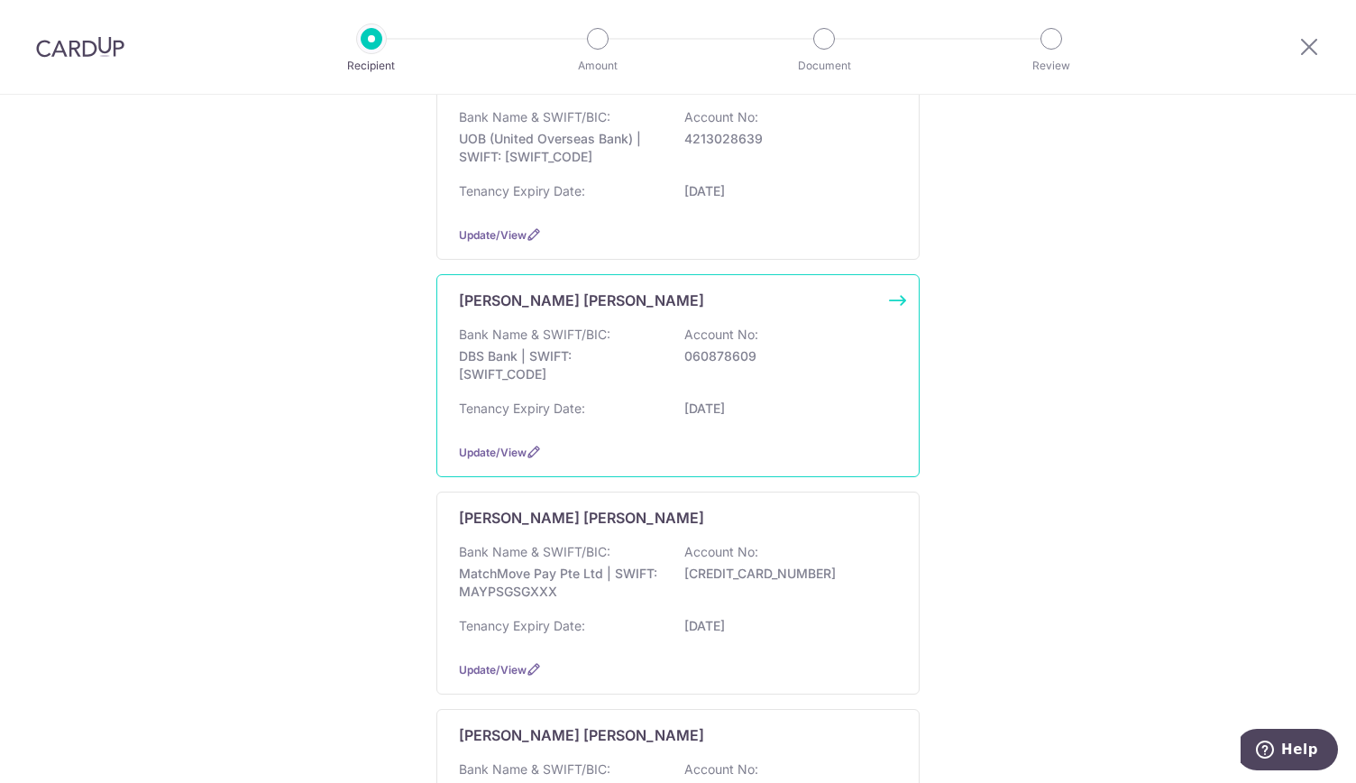
scroll to position [1713, 0]
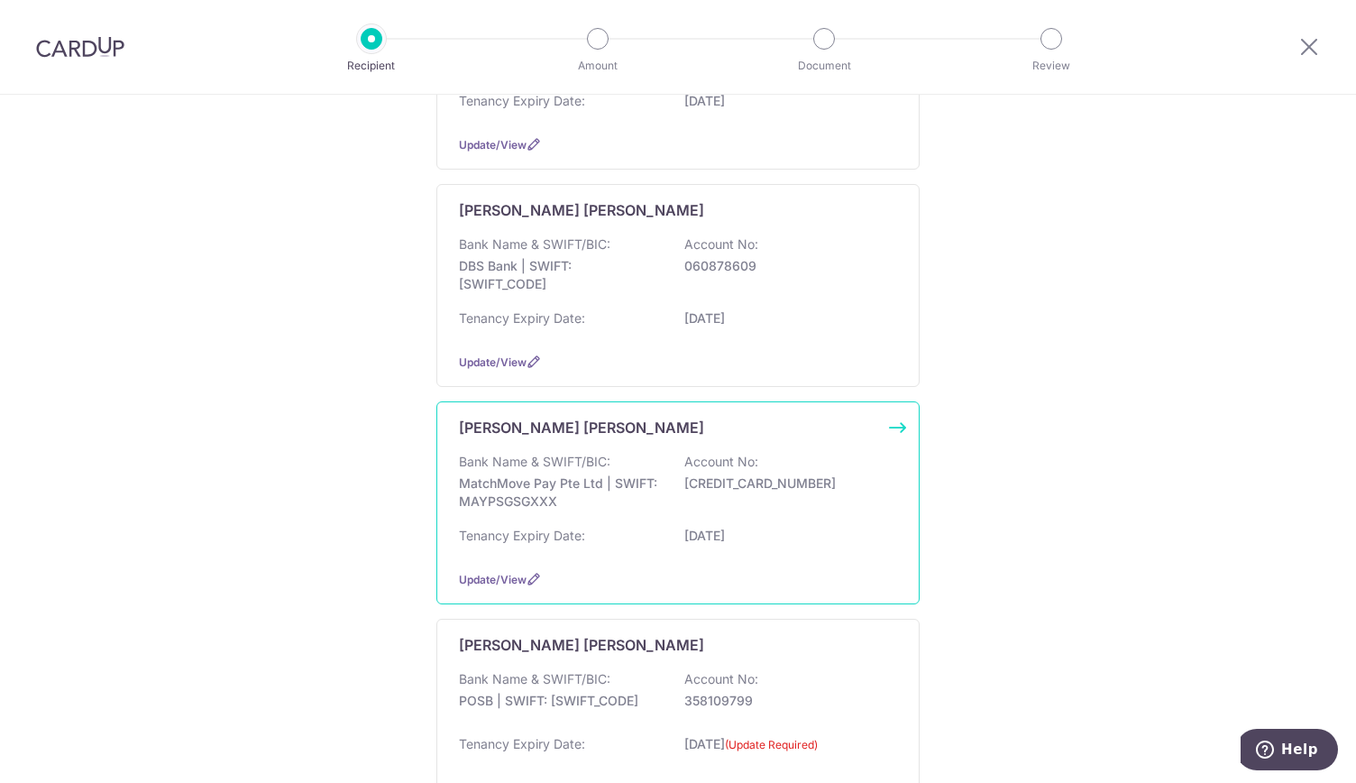
click at [521, 474] on p "MatchMove Pay Pte Ltd | SWIFT: MAYPSGSGXXX" at bounding box center [560, 492] width 202 height 36
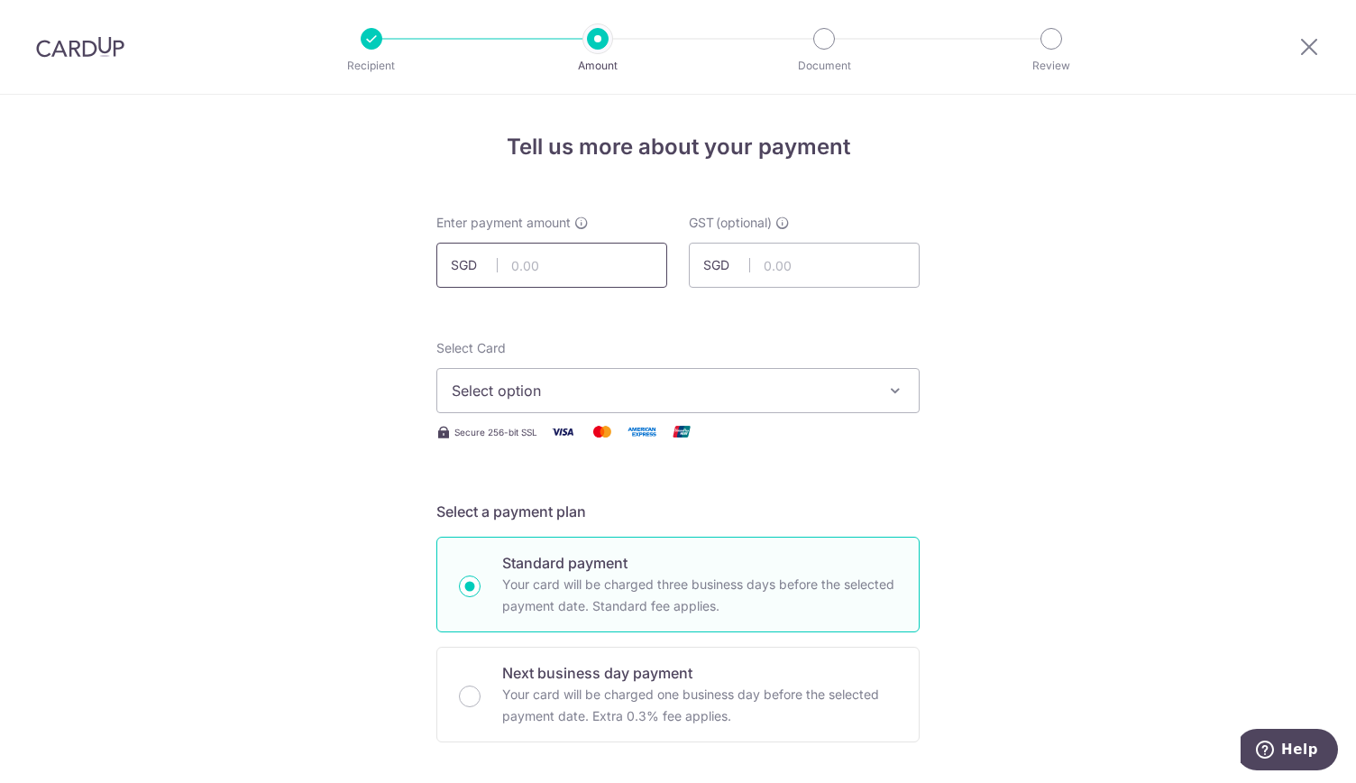
click at [552, 268] on input "text" at bounding box center [551, 265] width 231 height 45
type input "24,000.00"
click at [521, 399] on span "Select option" at bounding box center [662, 391] width 420 height 22
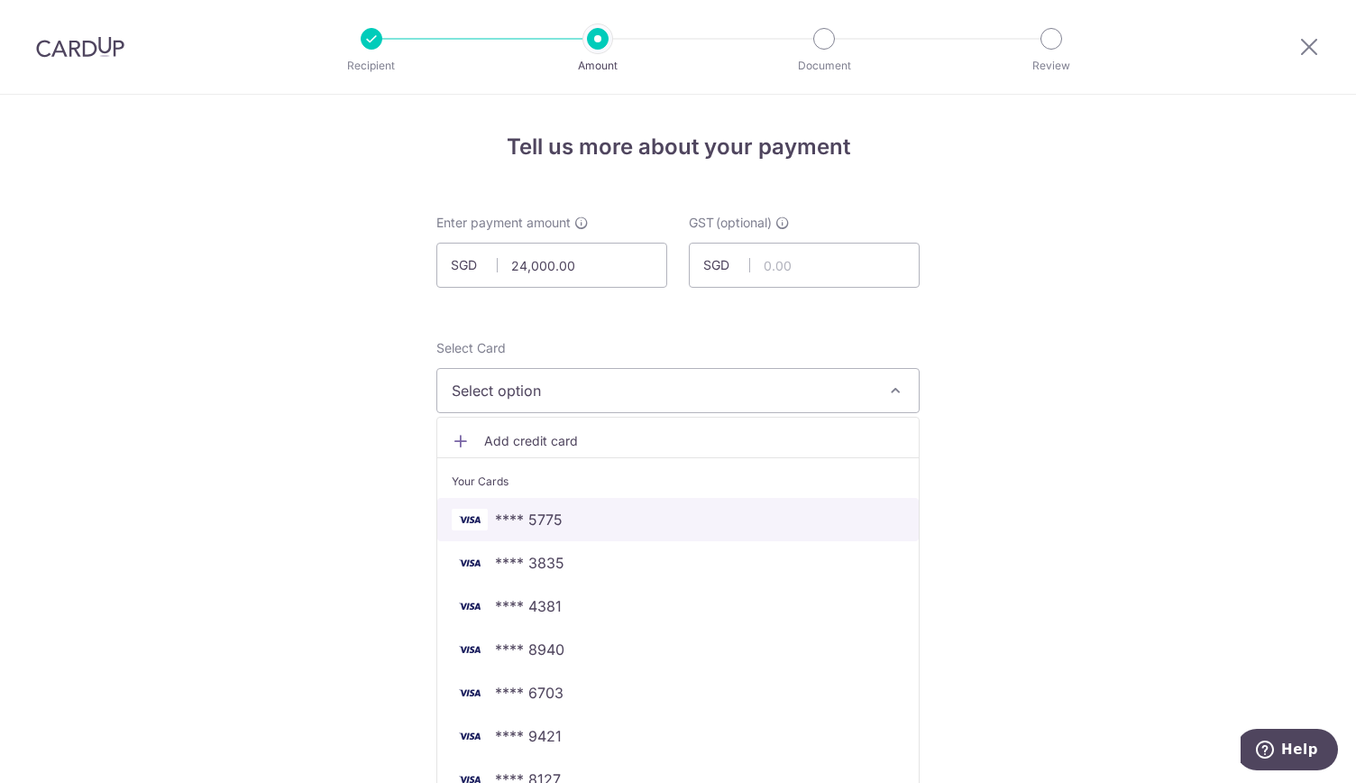
click at [548, 522] on span "**** 5775" at bounding box center [529, 520] width 68 height 22
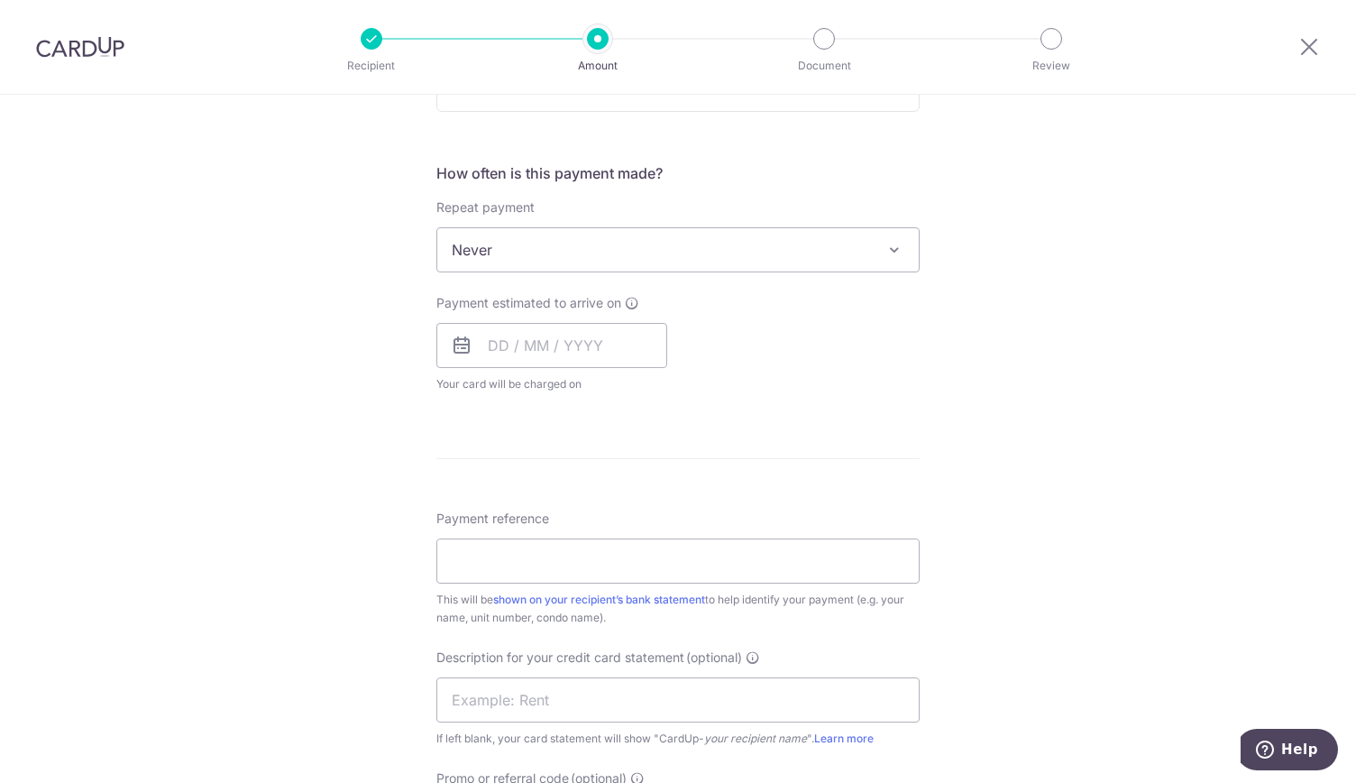
scroll to position [631, 0]
click at [550, 343] on input "text" at bounding box center [551, 344] width 231 height 45
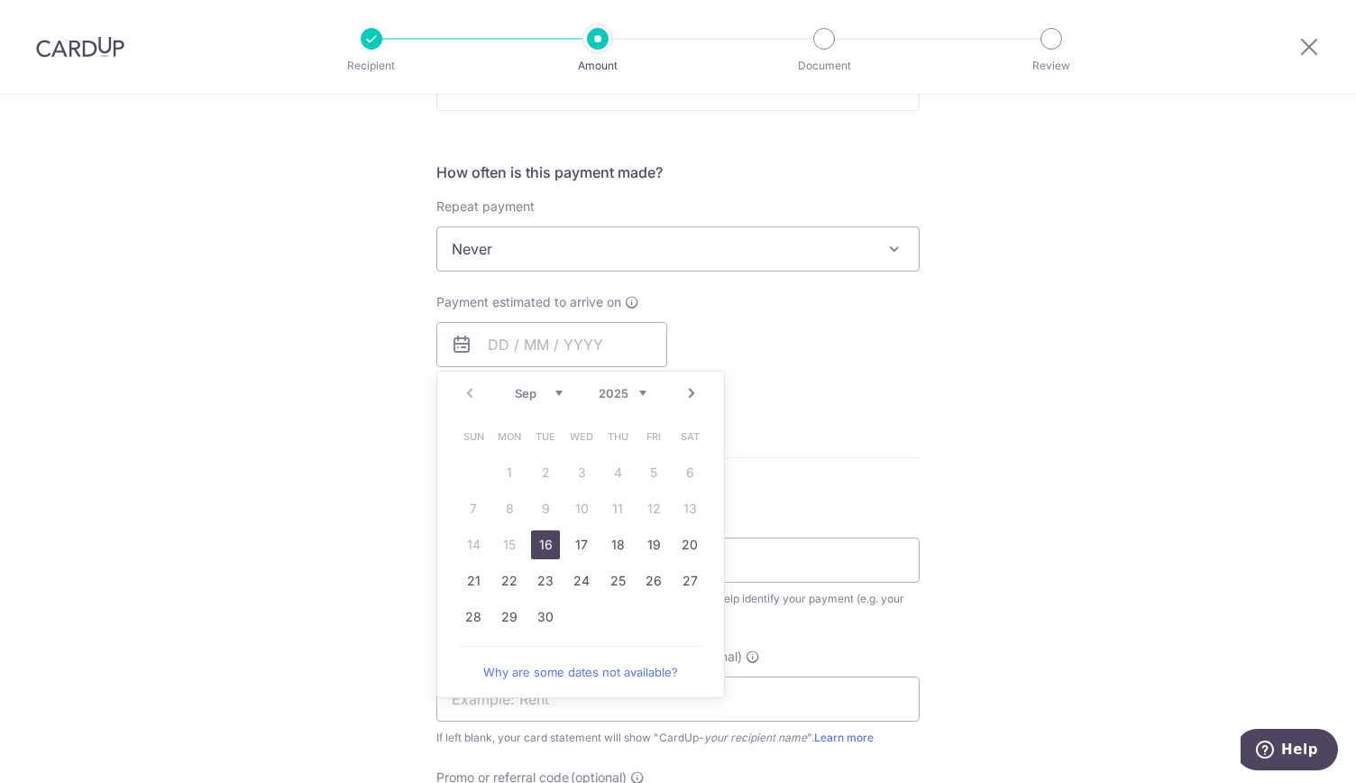
click at [542, 550] on link "16" at bounding box center [545, 544] width 29 height 29
type input "16/09/2025"
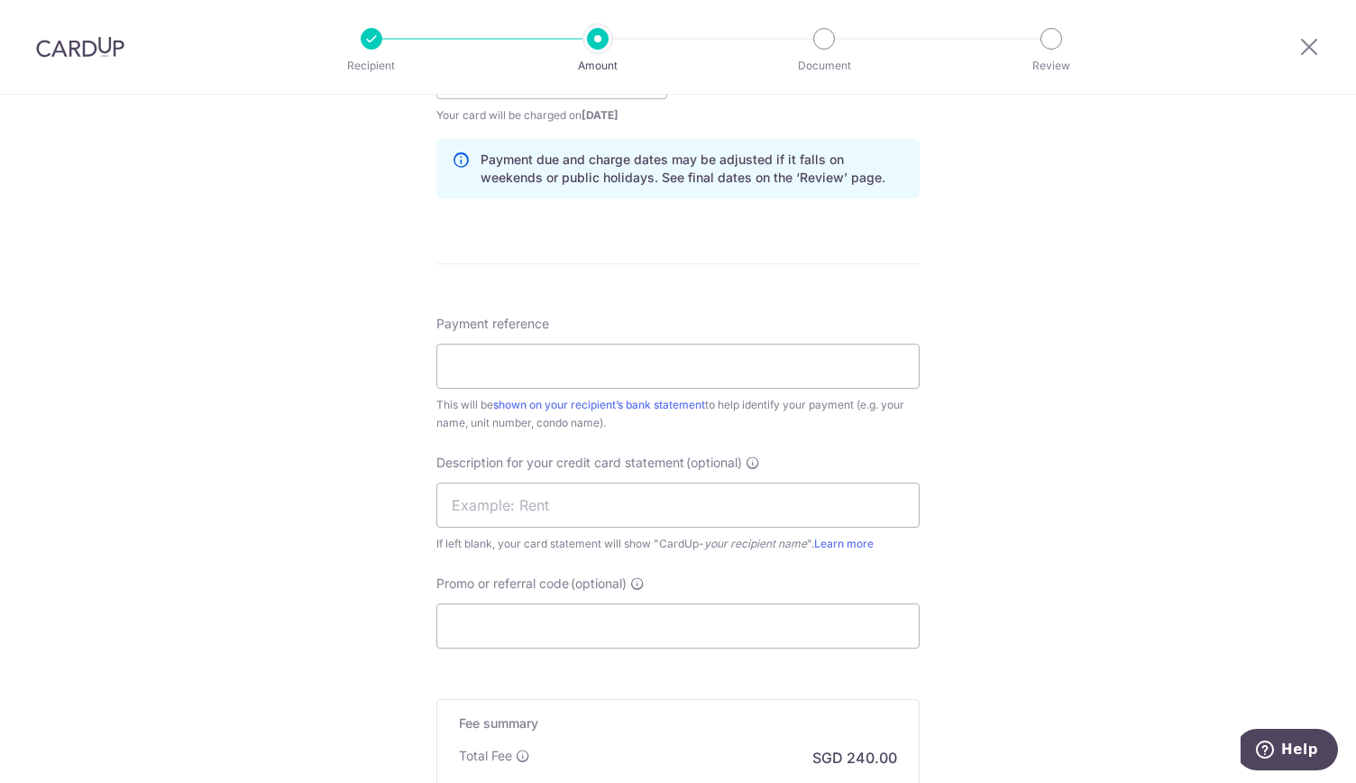
scroll to position [902, 0]
click at [483, 365] on input "Payment reference" at bounding box center [677, 363] width 483 height 45
type input "RENT SEP 25"
click at [487, 494] on input "text" at bounding box center [677, 502] width 483 height 45
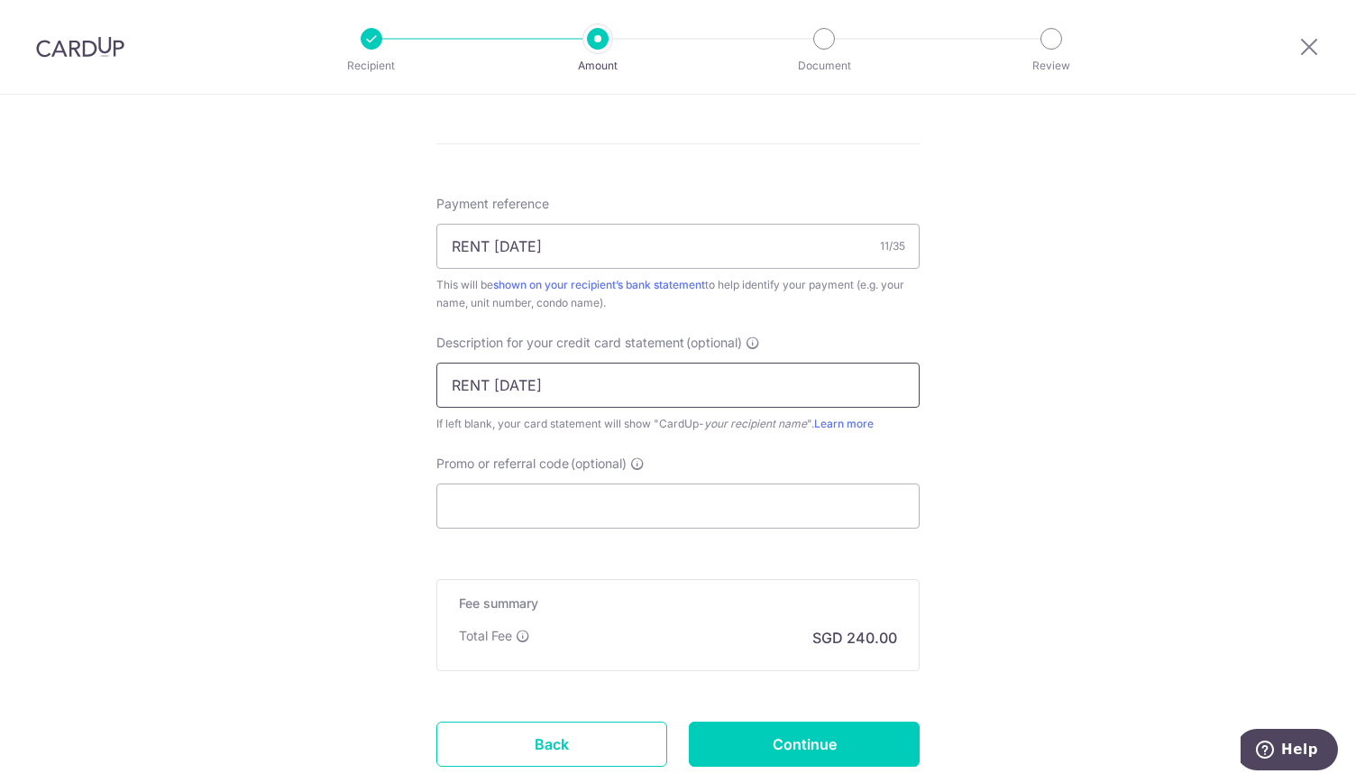
scroll to position [1133, 0]
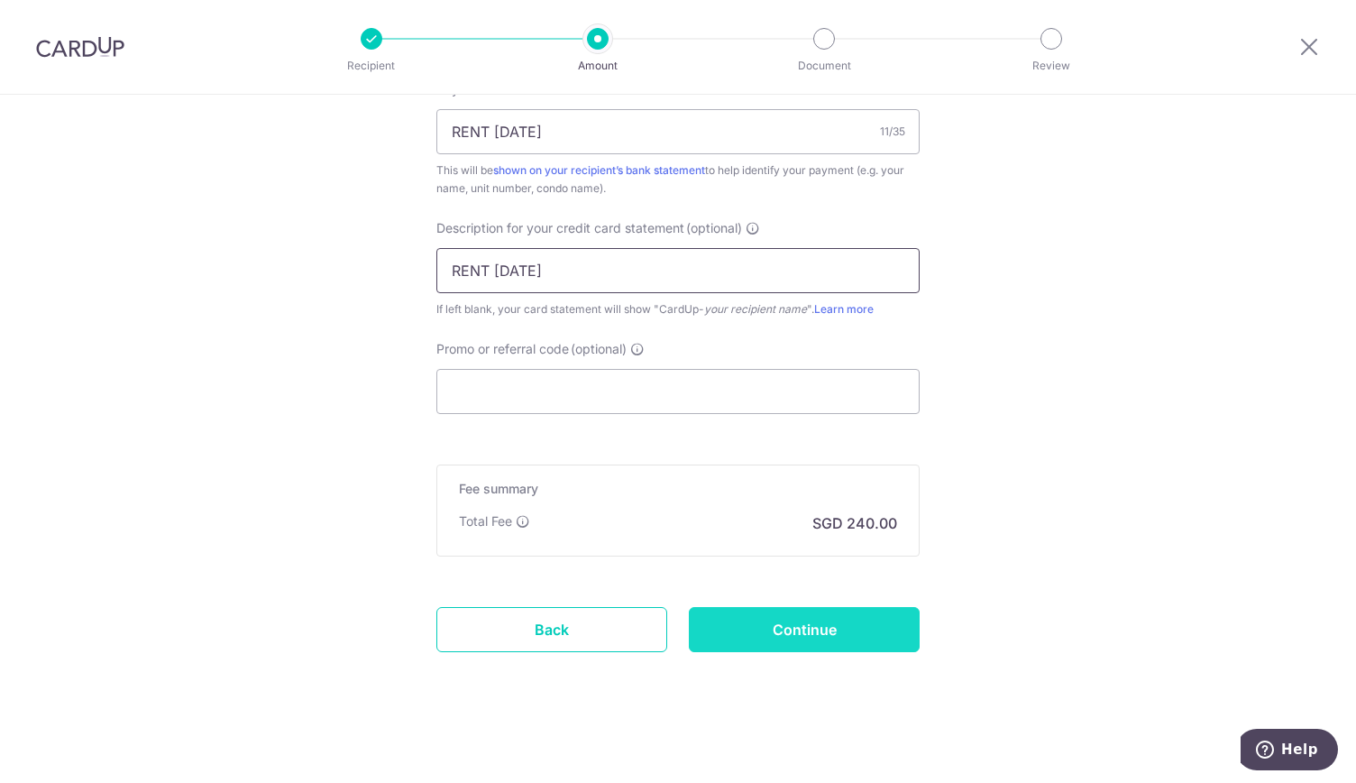
type input "RENT SEP 25"
click at [790, 629] on input "Continue" at bounding box center [804, 629] width 231 height 45
type input "Create Schedule"
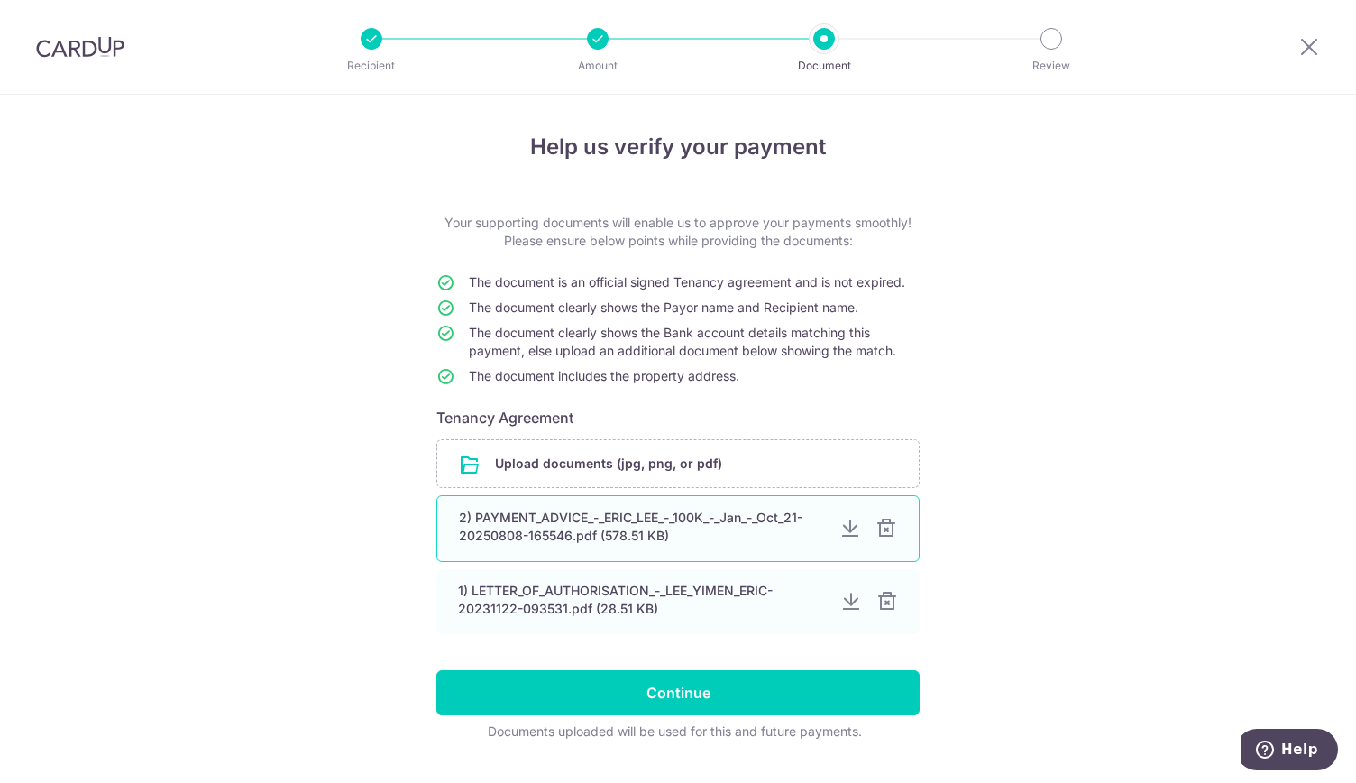
click at [883, 527] on div at bounding box center [886, 529] width 22 height 22
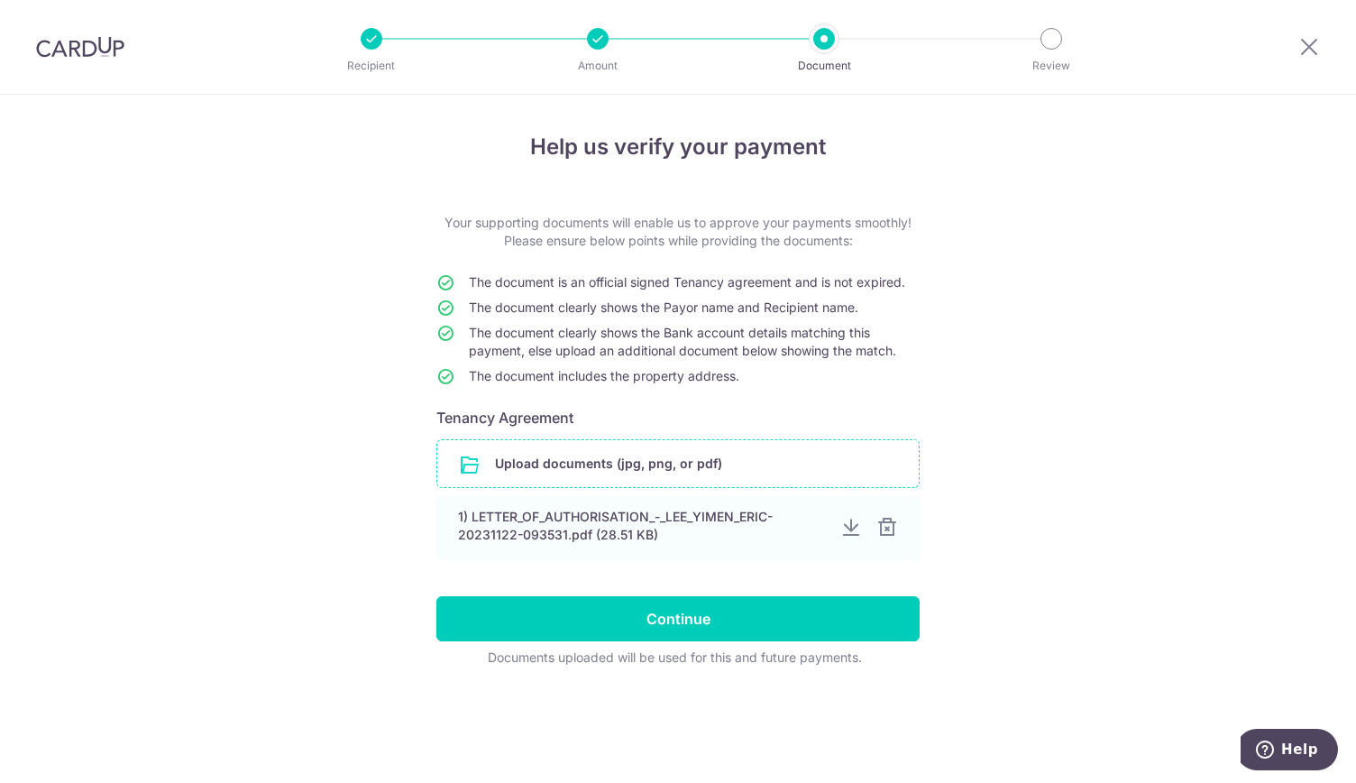
click at [579, 465] on input "file" at bounding box center [677, 463] width 481 height 47
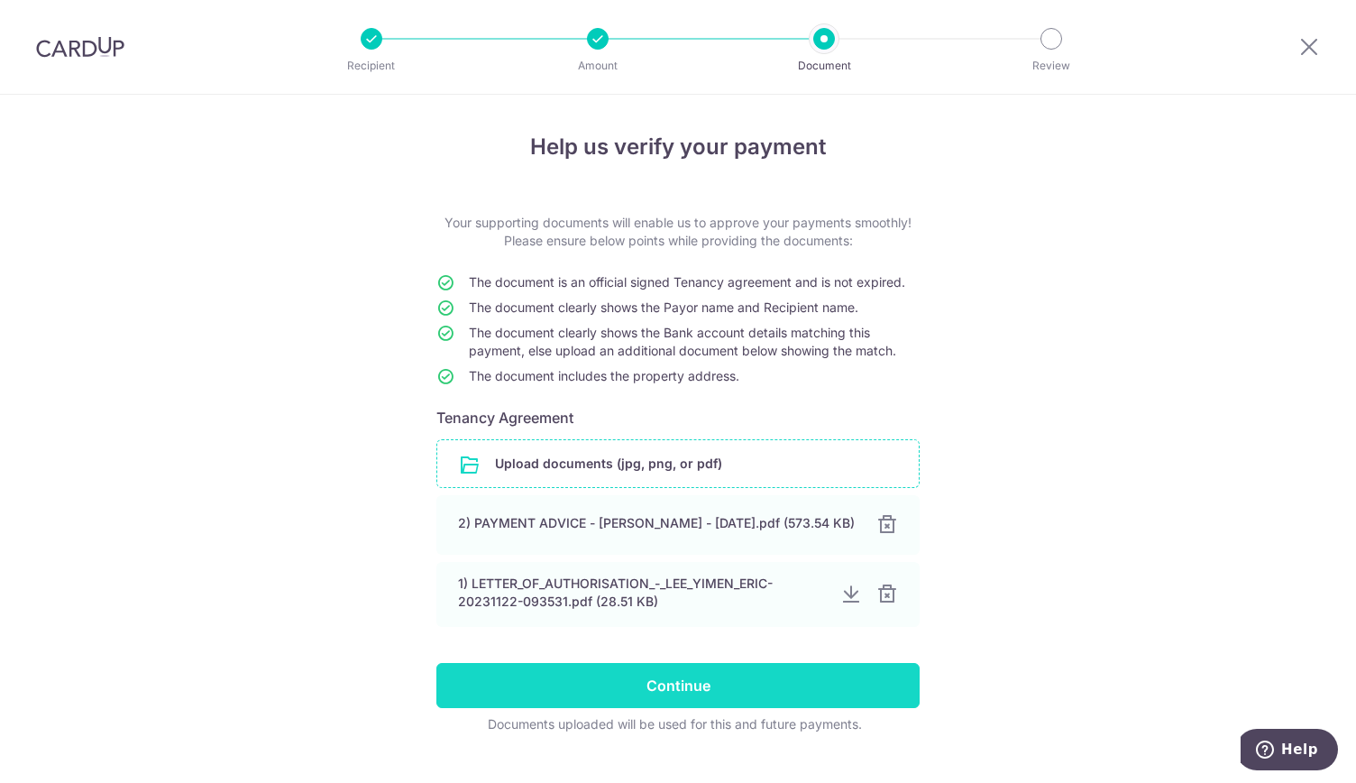
click at [683, 693] on input "Continue" at bounding box center [677, 685] width 483 height 45
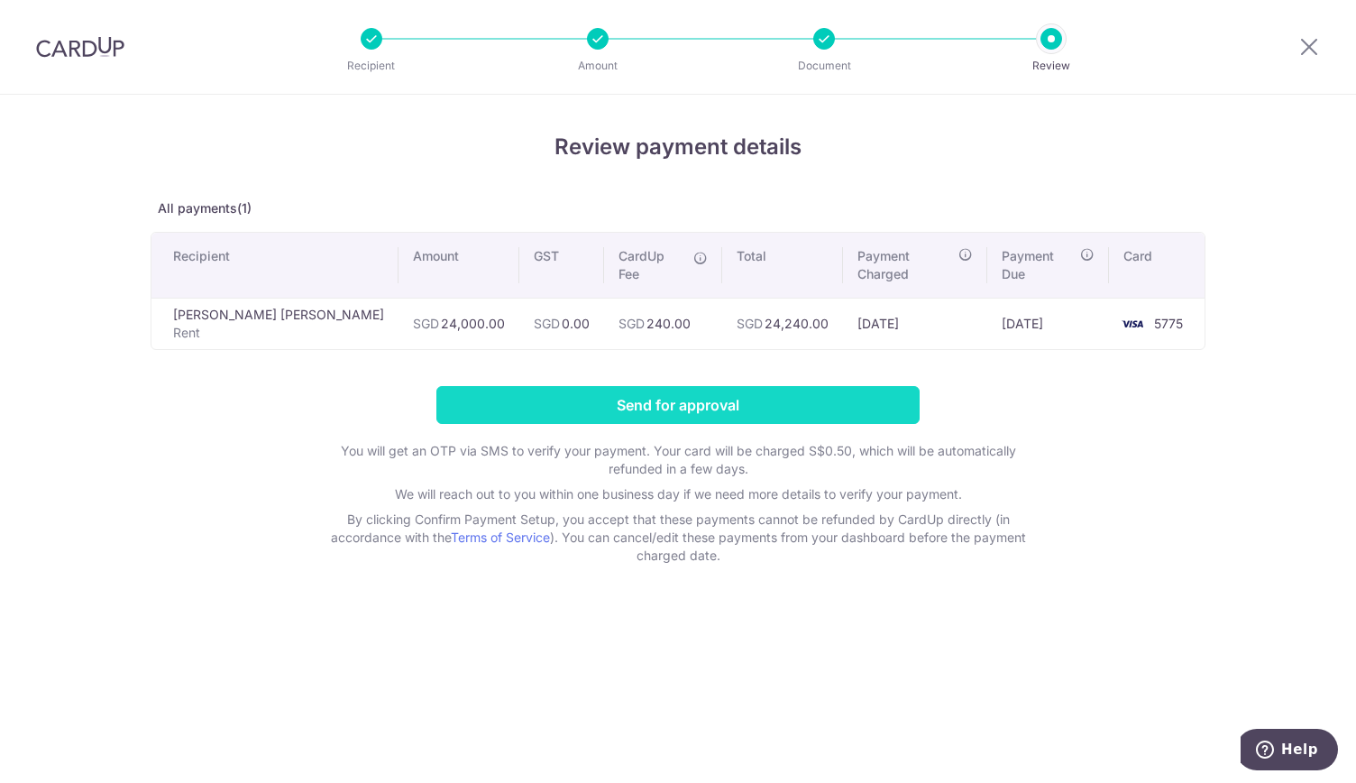
click at [694, 402] on input "Send for approval" at bounding box center [677, 405] width 483 height 38
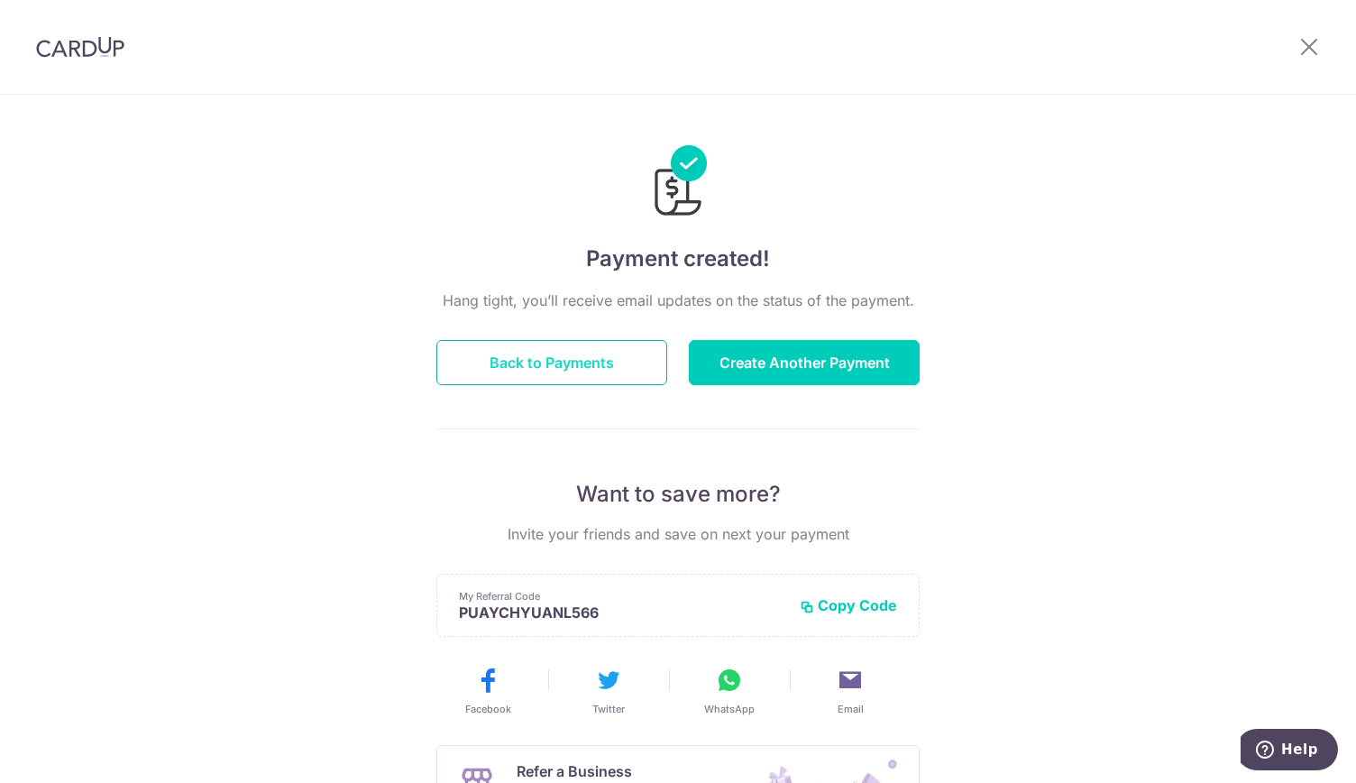
click at [535, 362] on button "Back to Payments" at bounding box center [551, 362] width 231 height 45
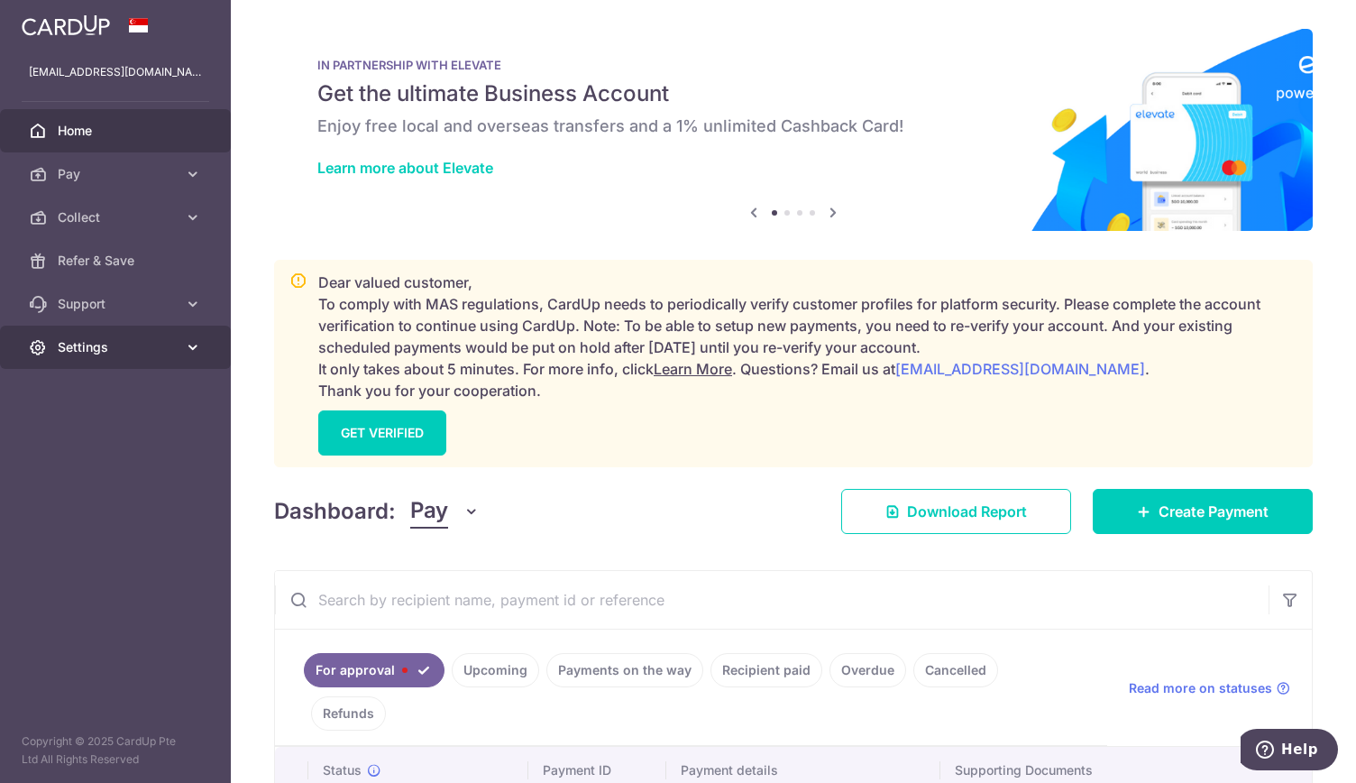
click at [172, 344] on span "Settings" at bounding box center [117, 347] width 119 height 18
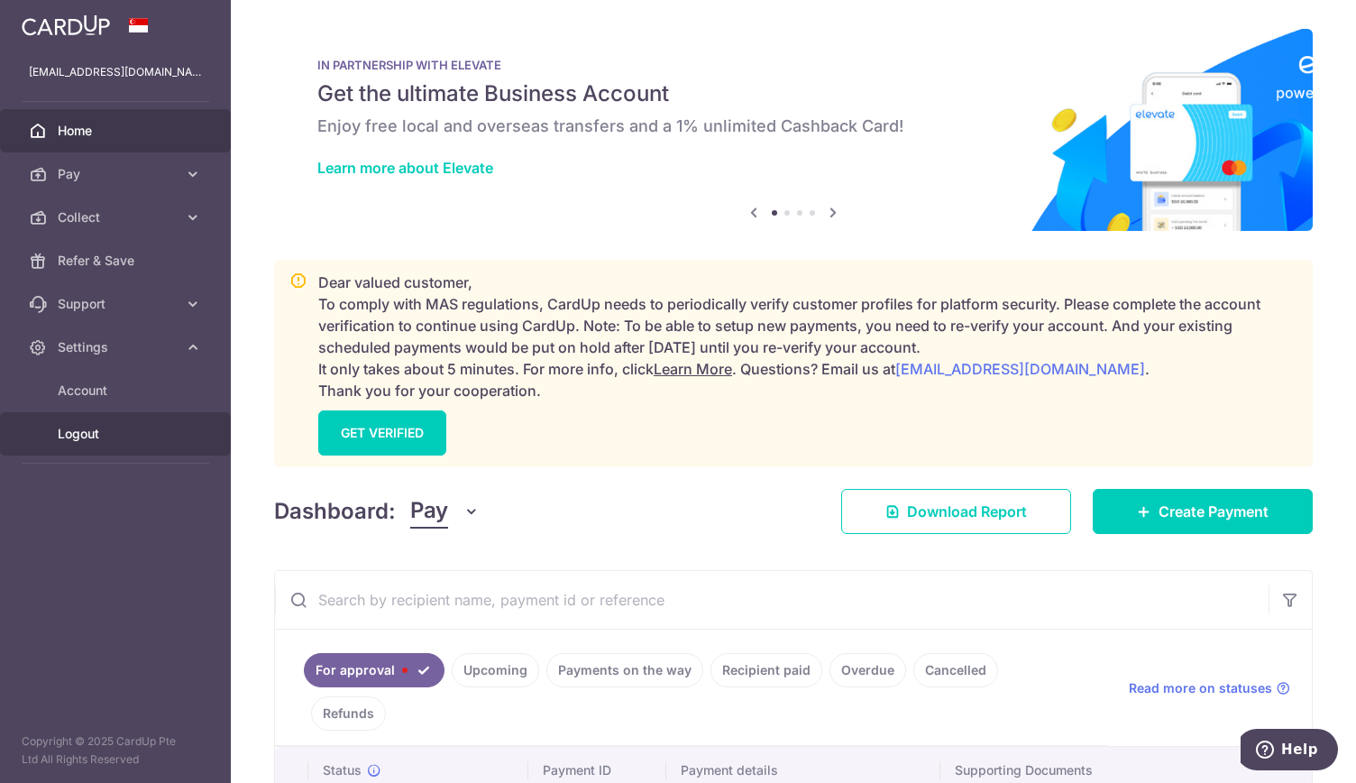
click at [144, 435] on span "Logout" at bounding box center [117, 434] width 119 height 18
